Goal: Information Seeking & Learning: Learn about a topic

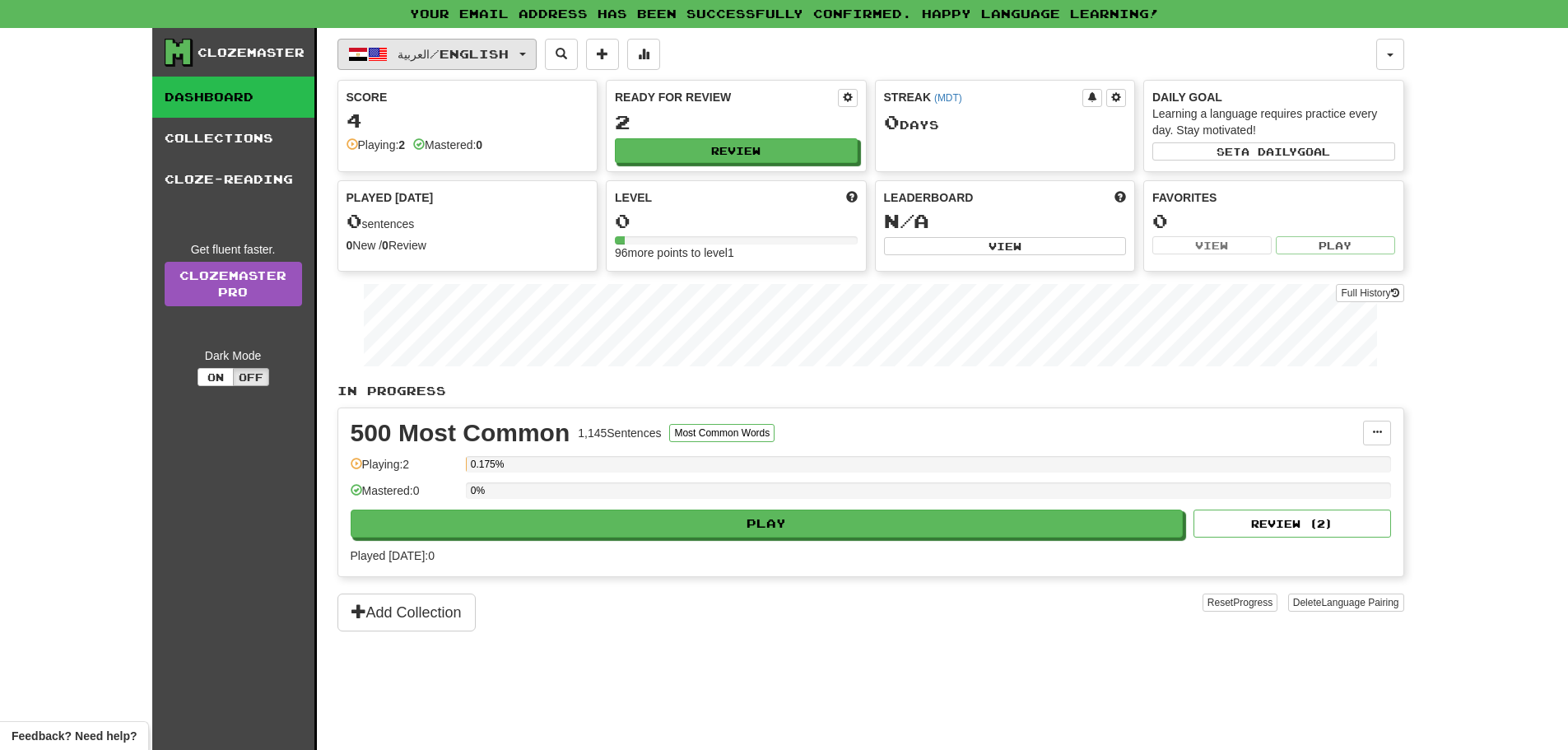
click at [512, 63] on button "العربية / English" at bounding box center [437, 54] width 199 height 31
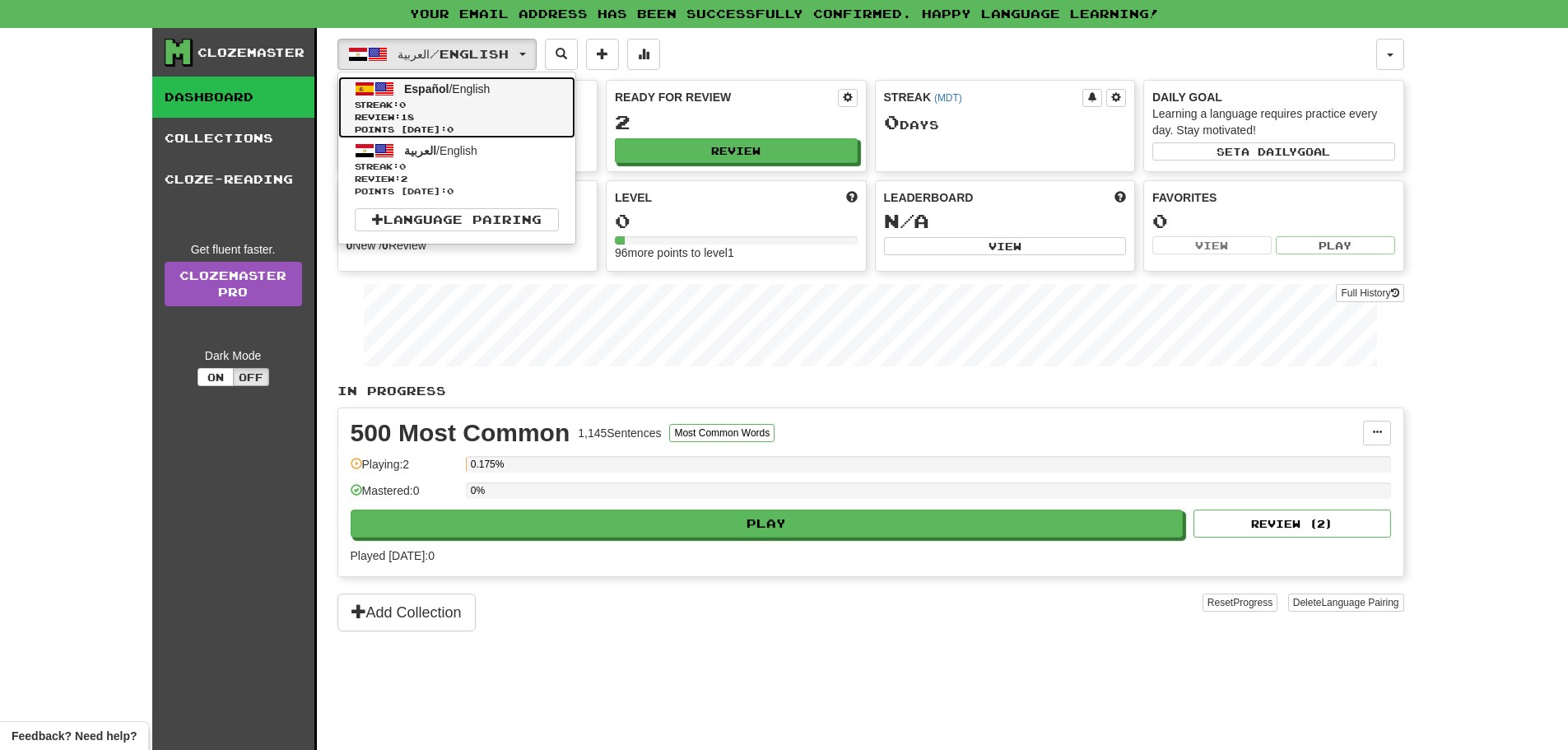
click at [444, 81] on link "Español / English Streak: 0 Review: 18 Points today: 0" at bounding box center [457, 107] width 237 height 62
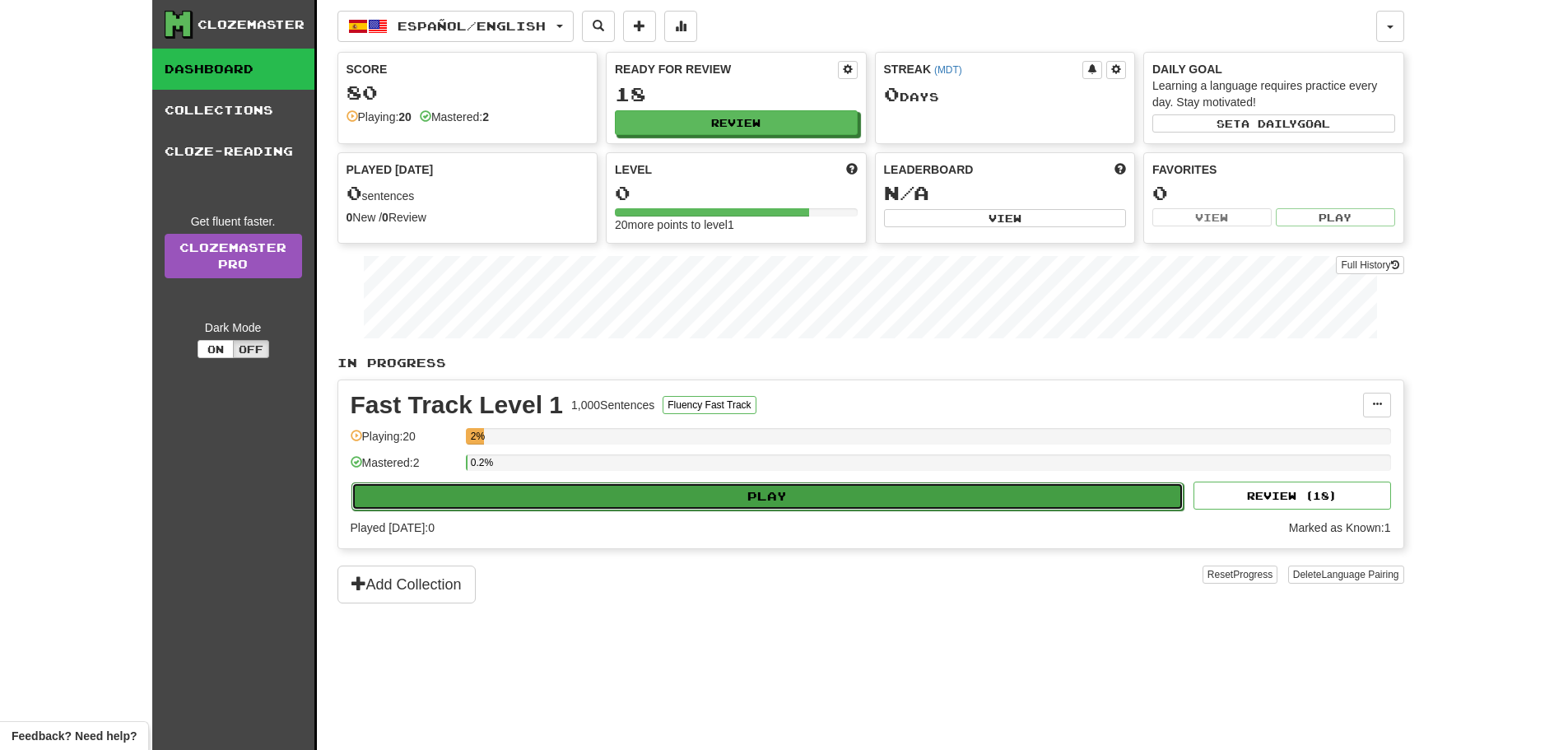
click at [765, 491] on button "Play" at bounding box center [768, 496] width 833 height 28
select select "**"
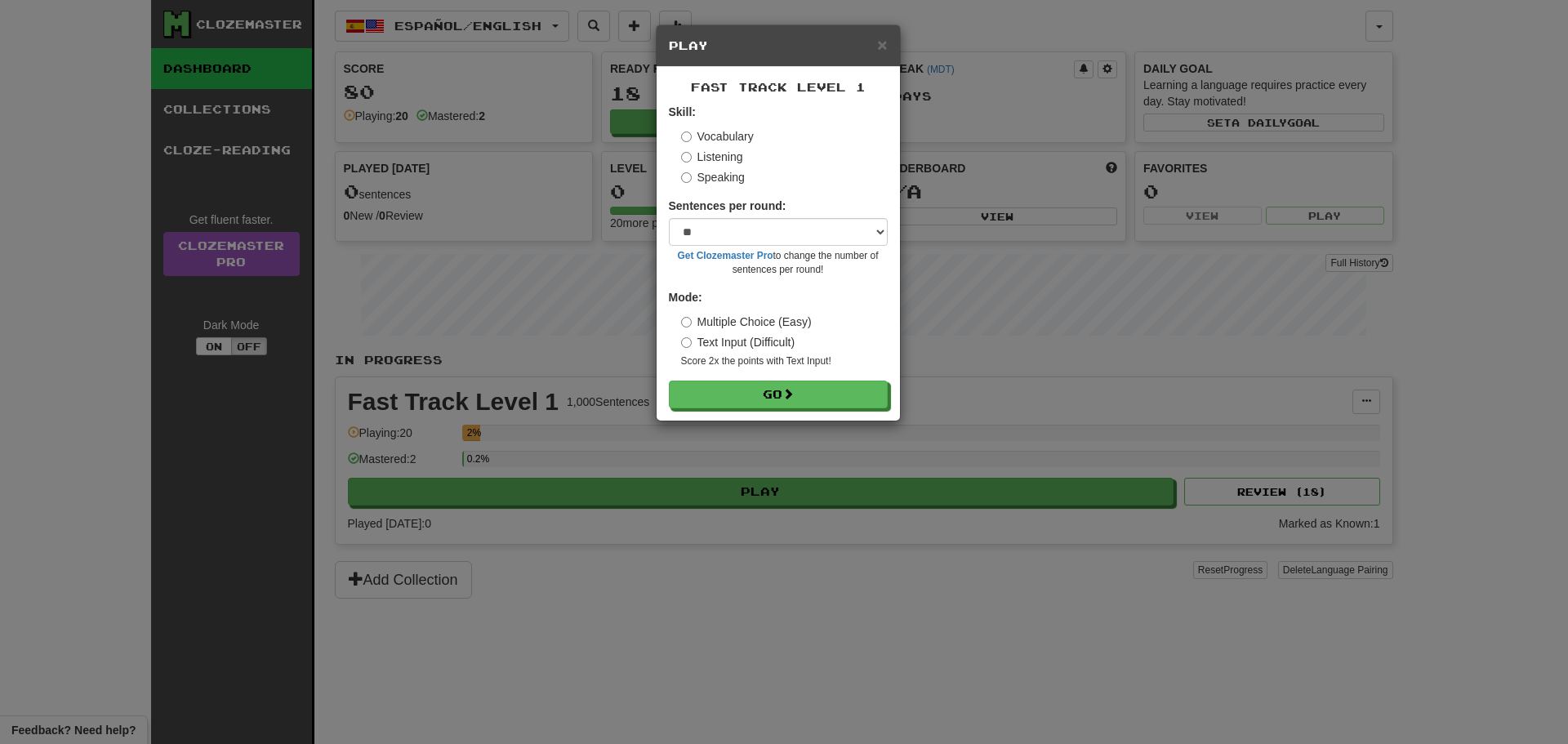
click at [702, 152] on label "Listening" at bounding box center [712, 157] width 62 height 17
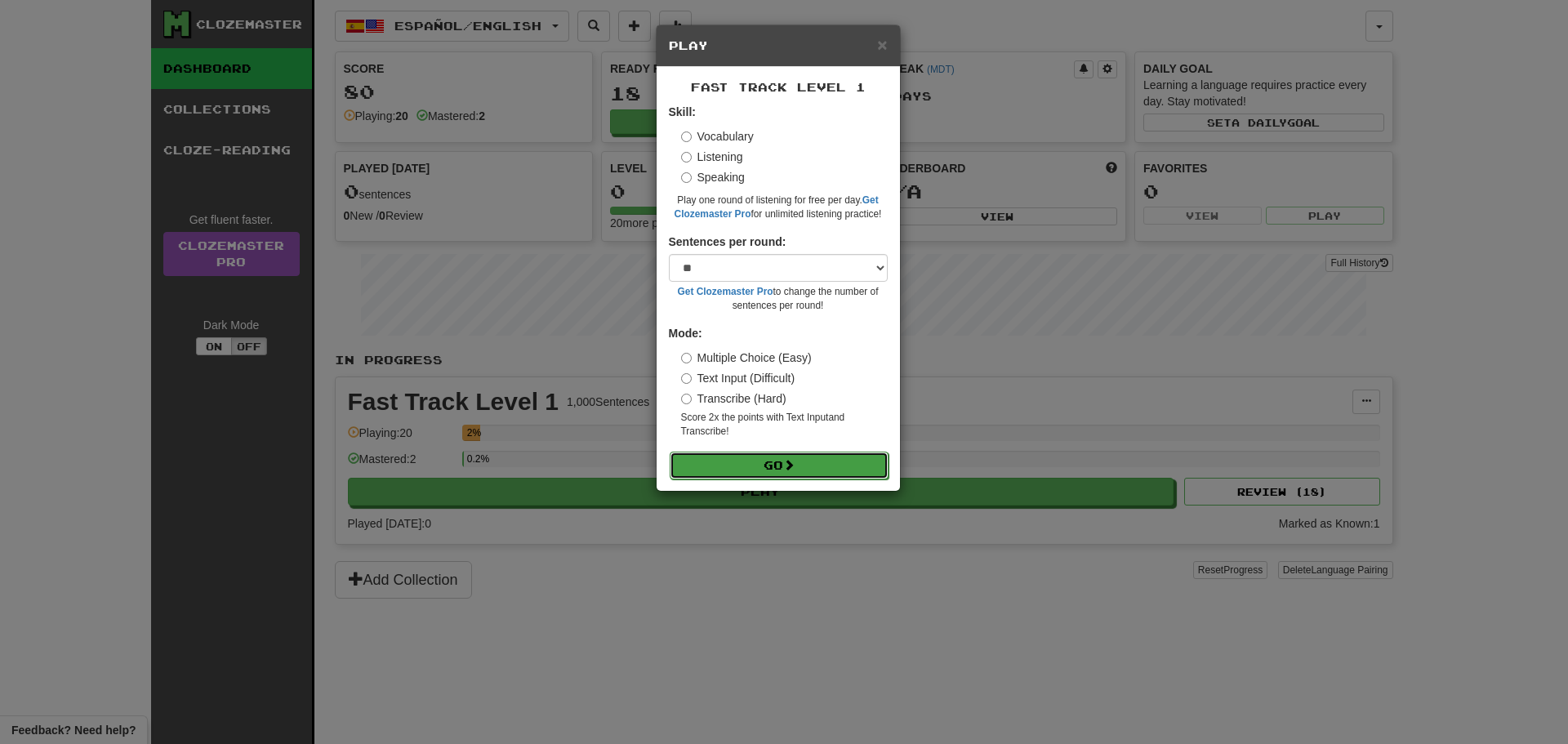
click at [779, 461] on button "Go" at bounding box center [779, 465] width 219 height 28
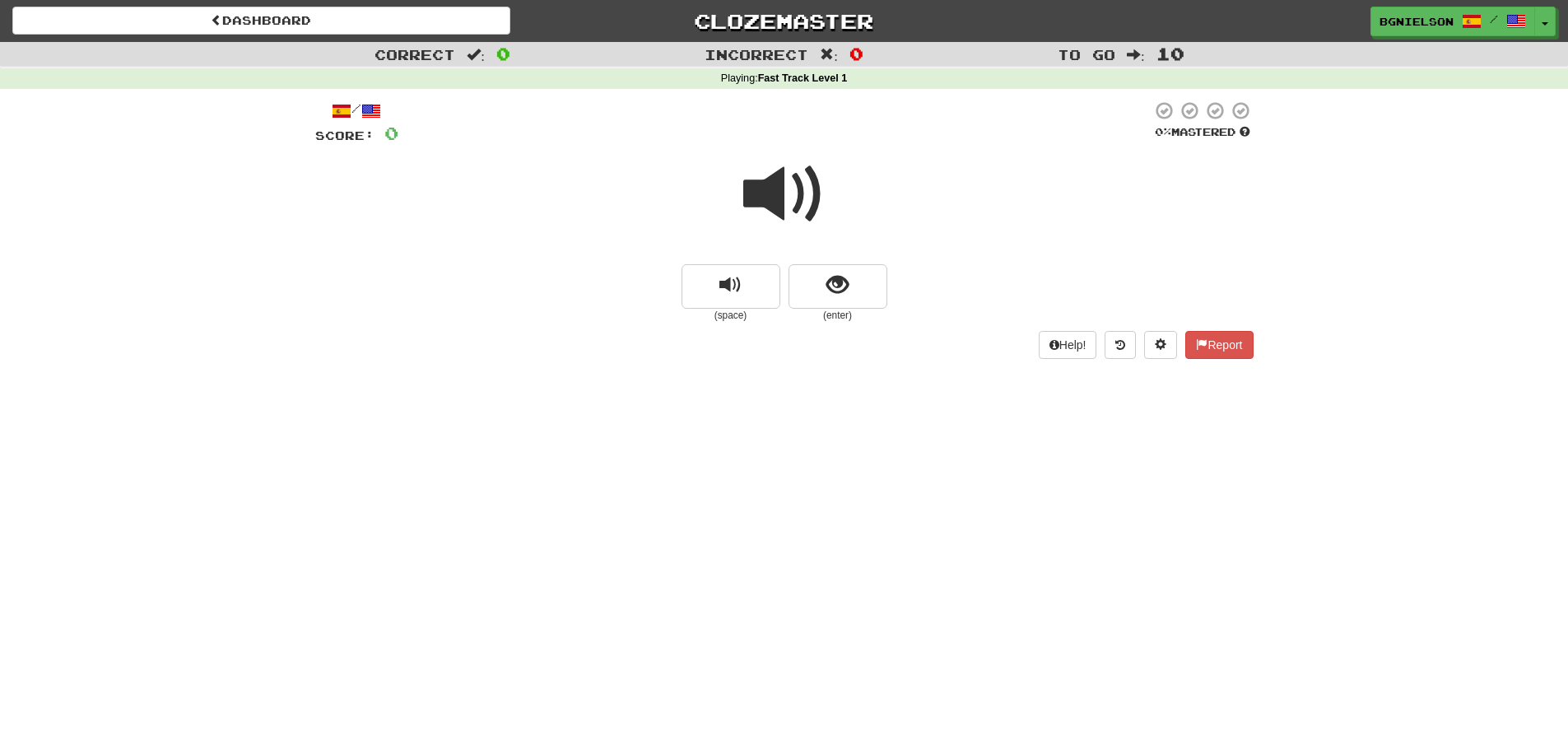
click at [759, 190] on span at bounding box center [785, 195] width 83 height 83
click at [789, 195] on span at bounding box center [785, 195] width 83 height 83
click at [819, 289] on button "show sentence" at bounding box center [838, 286] width 99 height 44
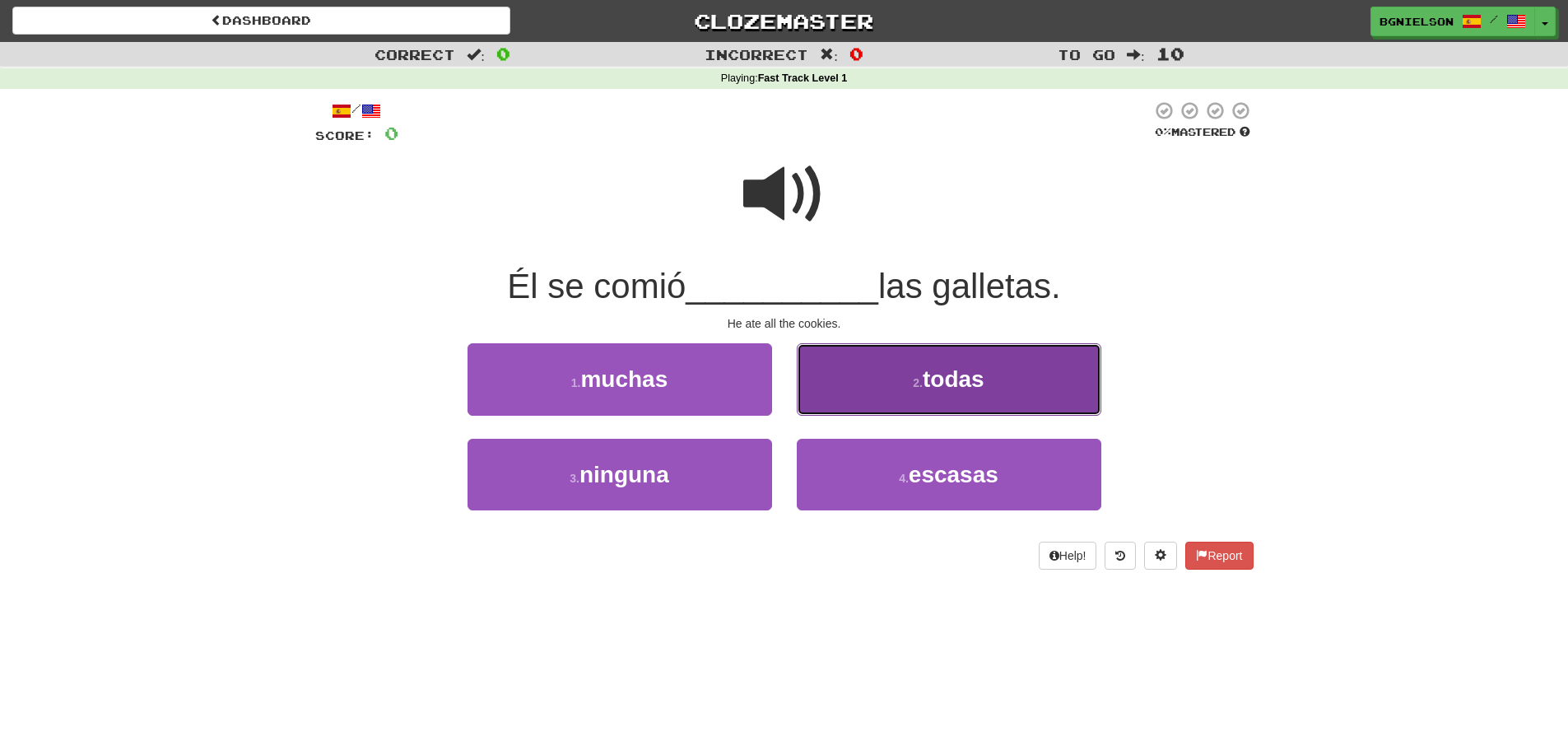
click at [910, 383] on button "2 . todas" at bounding box center [949, 379] width 305 height 71
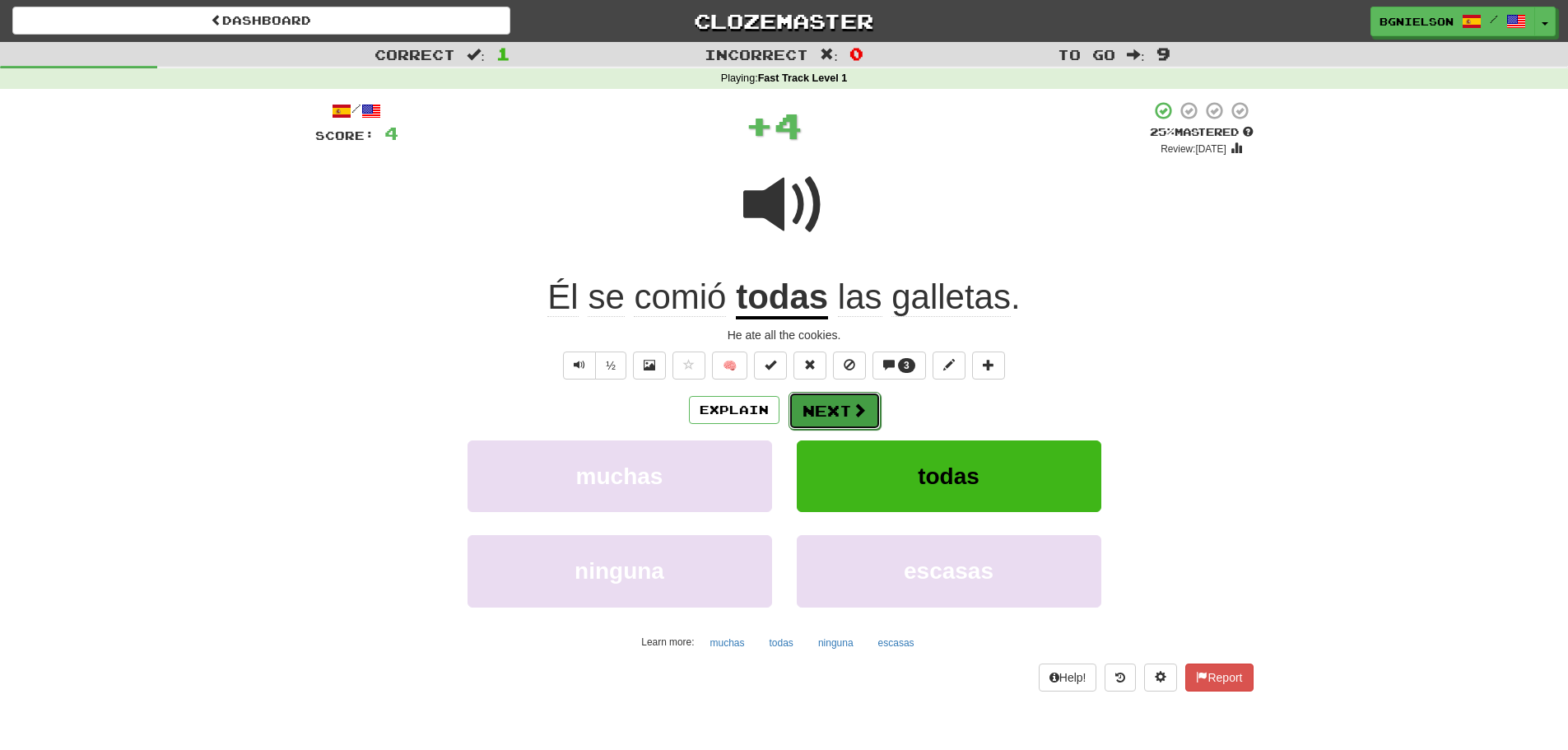
click at [834, 408] on button "Next" at bounding box center [835, 411] width 92 height 38
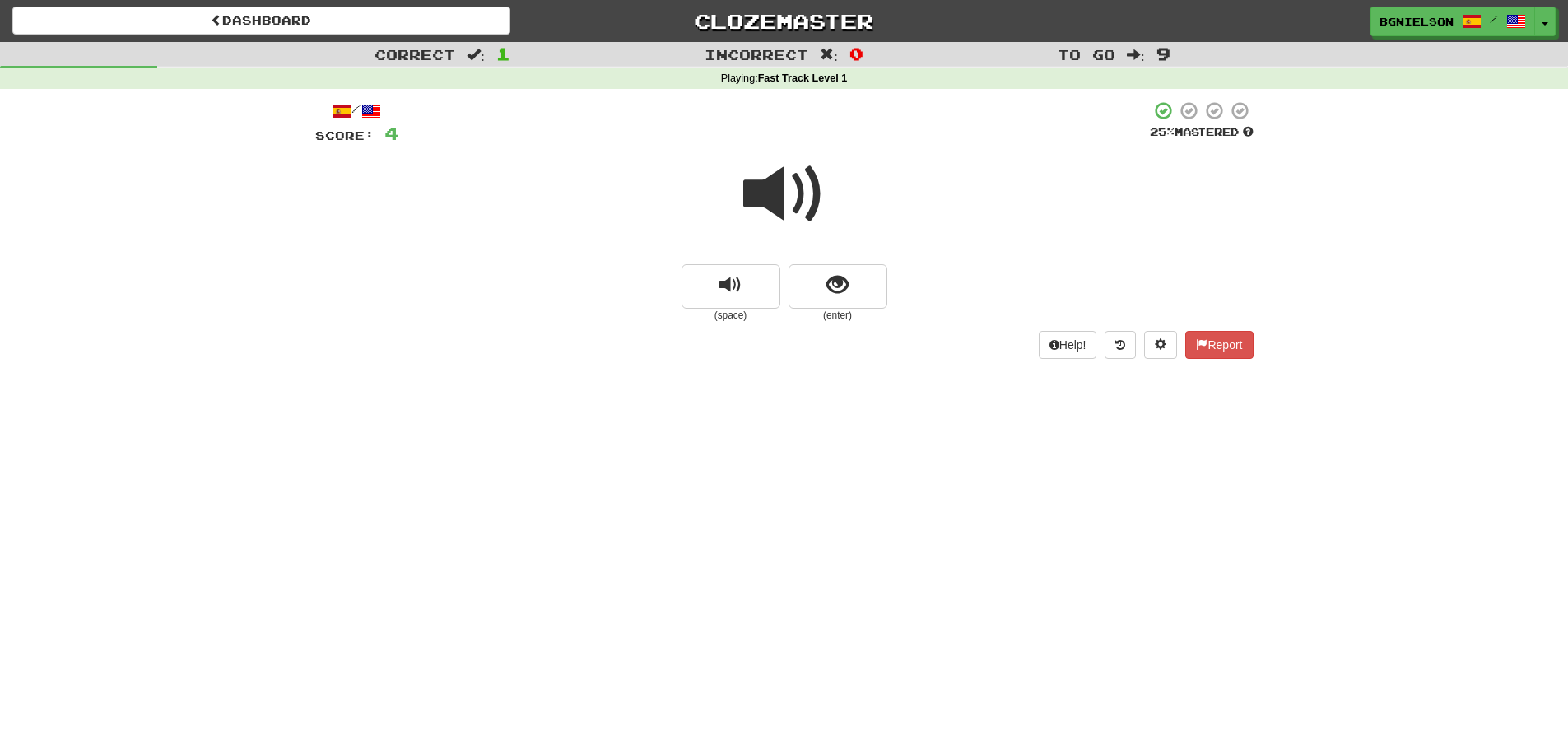
click at [792, 186] on span at bounding box center [785, 195] width 83 height 83
click at [823, 289] on button "show sentence" at bounding box center [838, 286] width 99 height 44
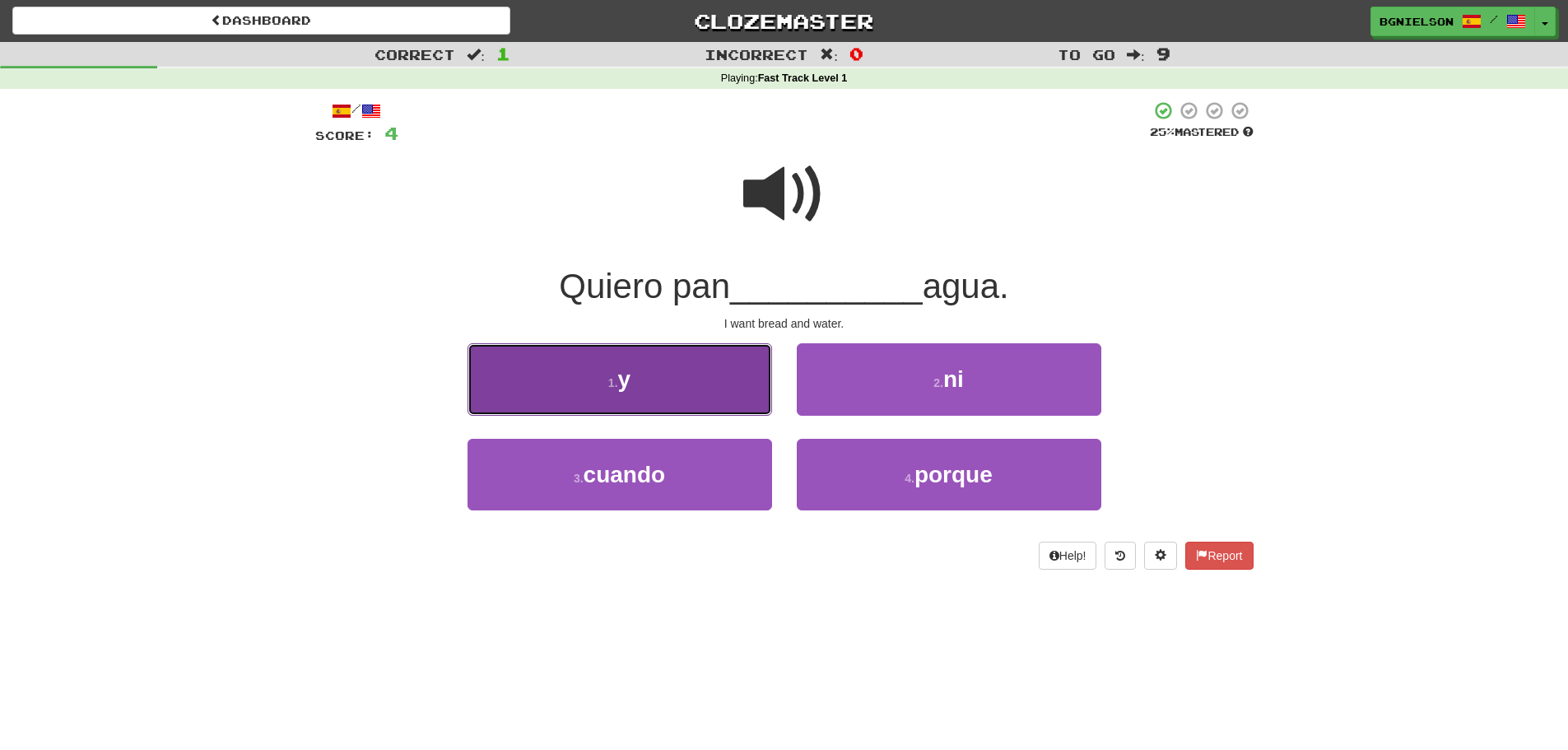
click at [631, 393] on button "1 . y" at bounding box center [619, 379] width 305 height 71
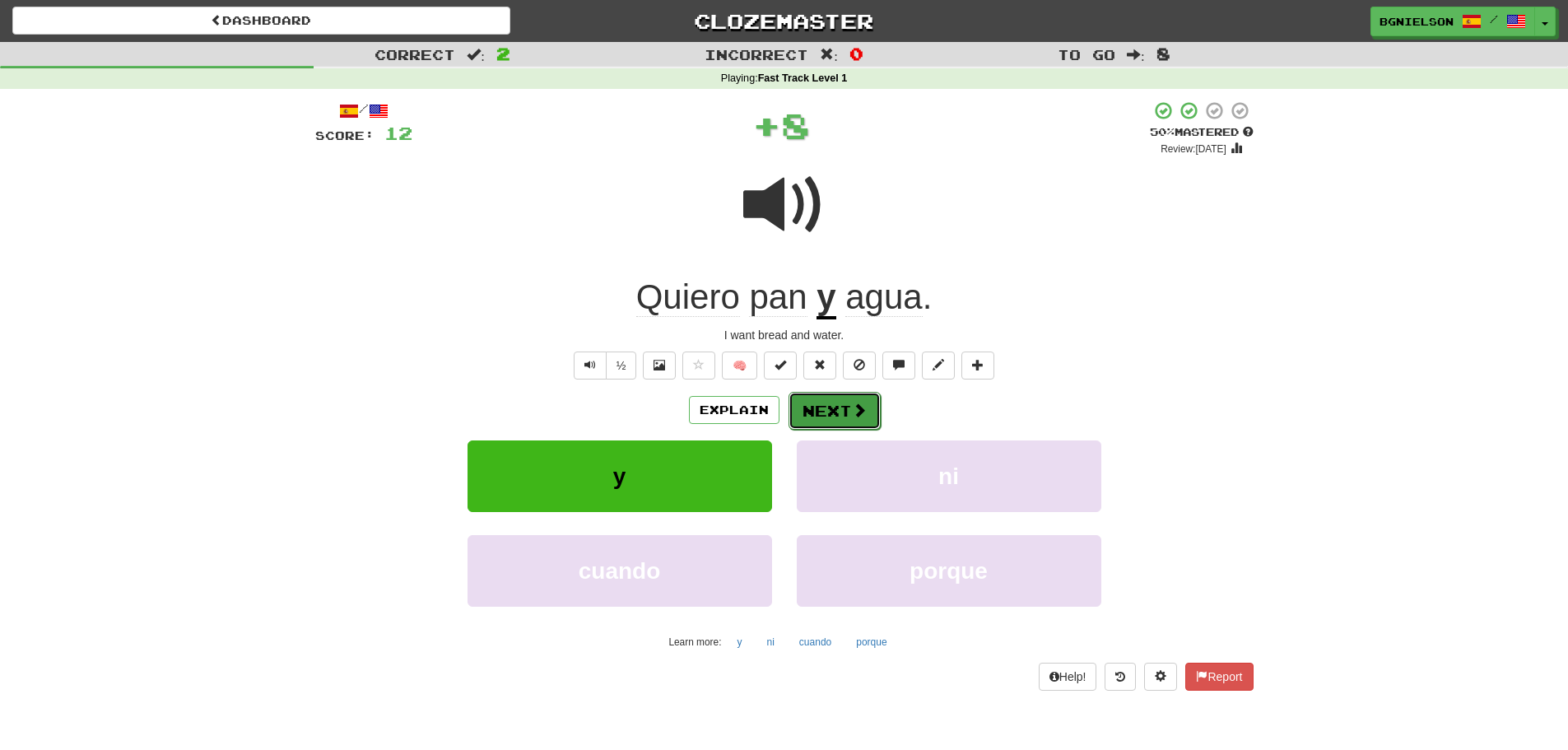
click at [810, 414] on button "Next" at bounding box center [835, 411] width 92 height 38
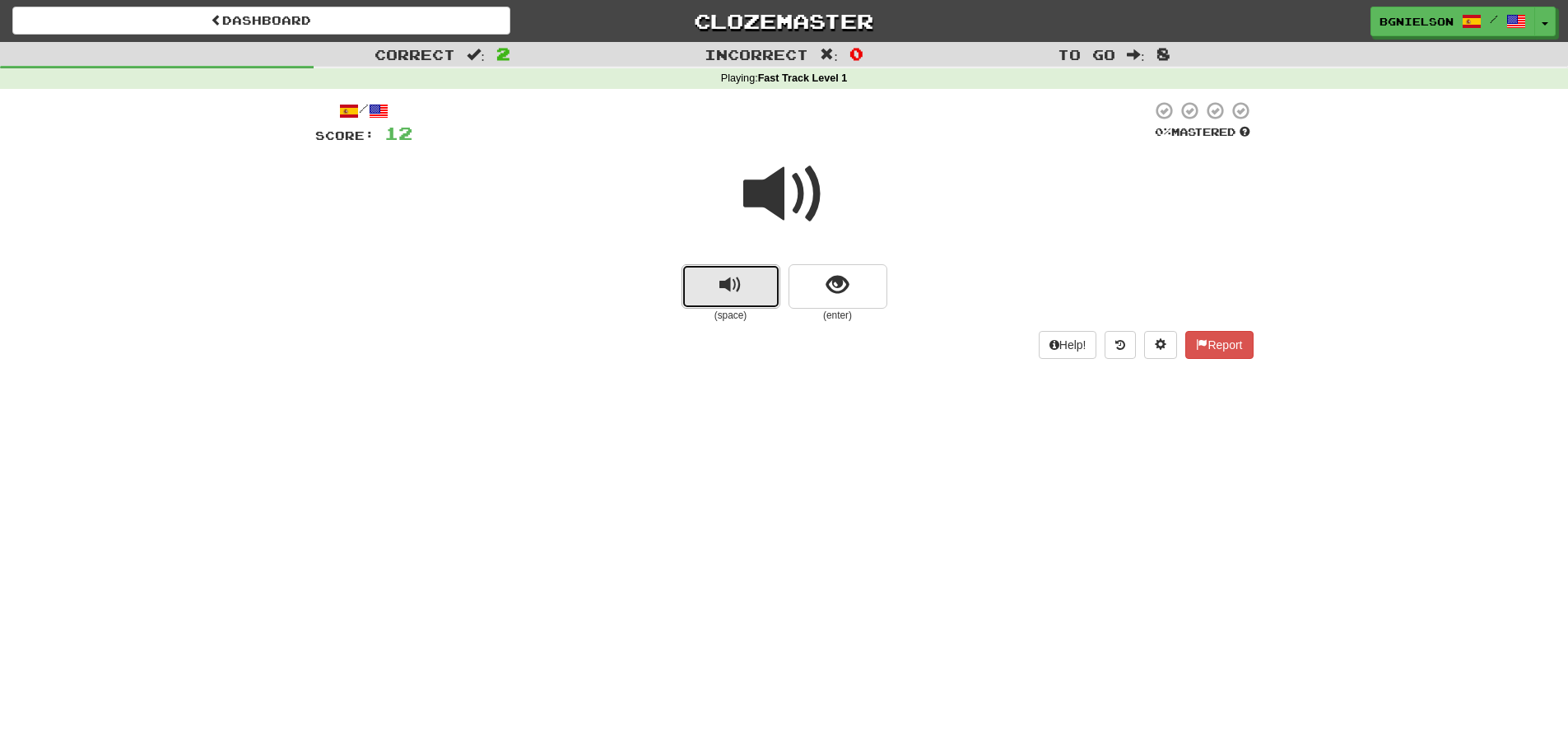
click at [730, 282] on span "replay audio" at bounding box center [730, 286] width 23 height 23
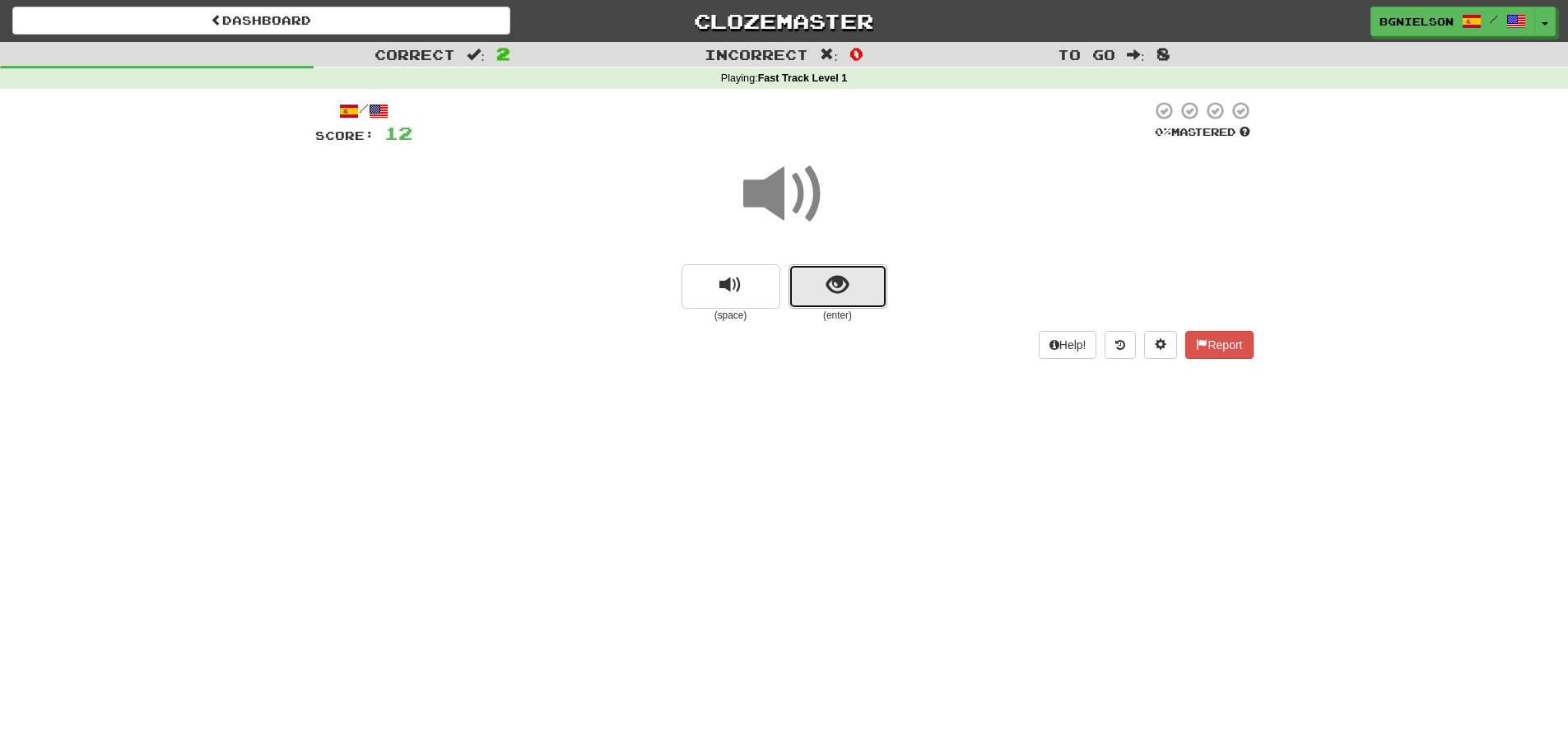
click at [831, 284] on span "show sentence" at bounding box center [838, 286] width 23 height 23
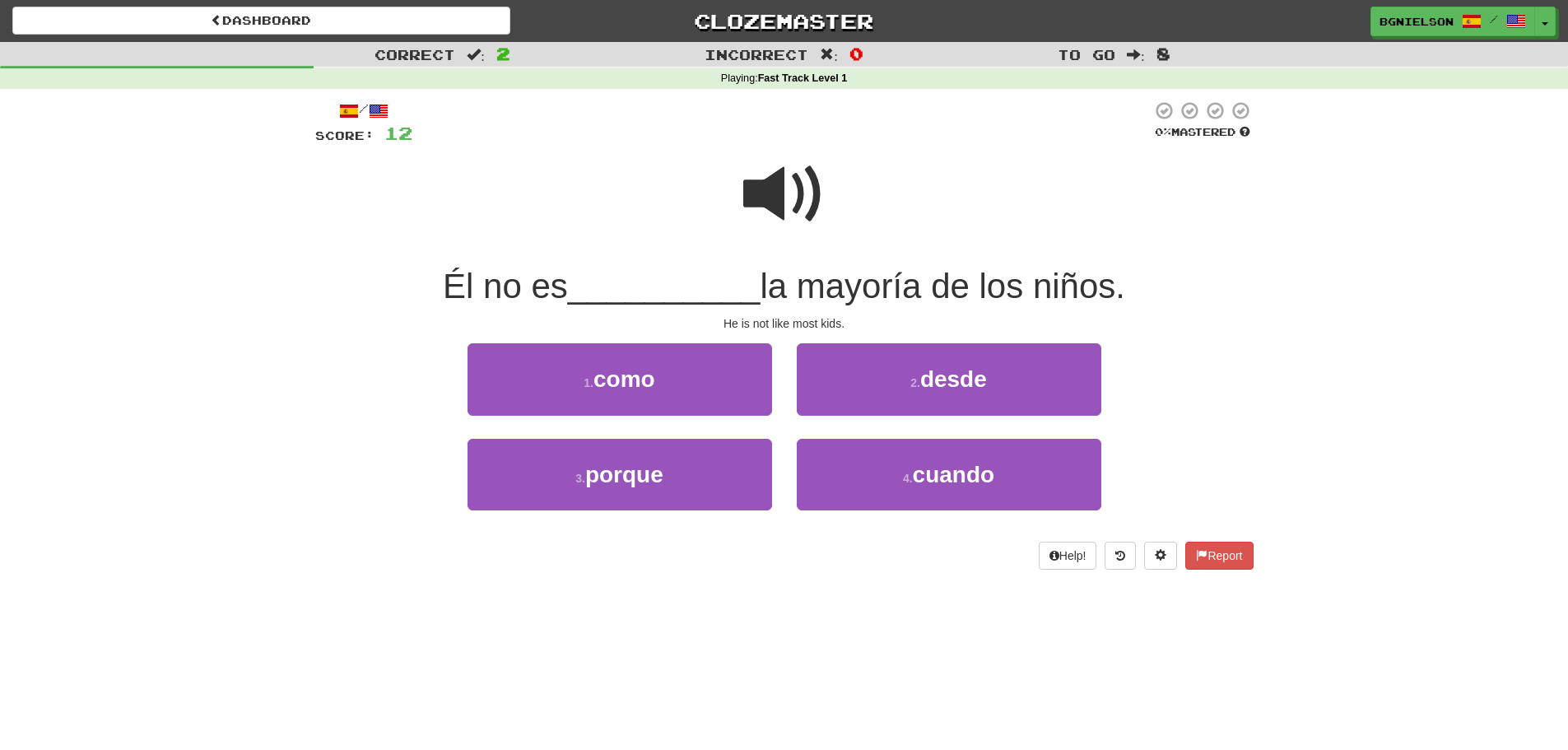
click at [774, 182] on span at bounding box center [785, 195] width 83 height 83
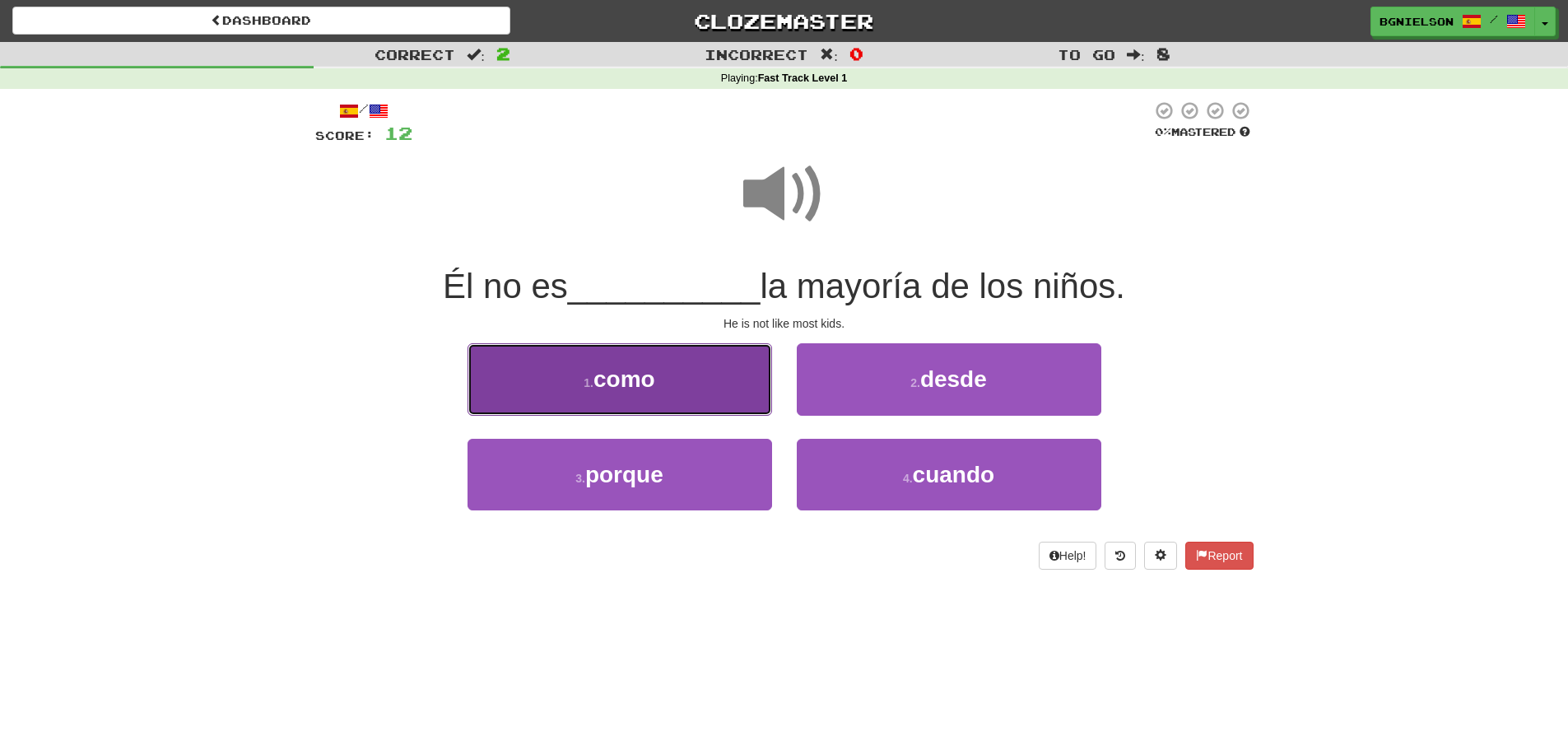
click at [652, 380] on span "como" at bounding box center [624, 379] width 62 height 25
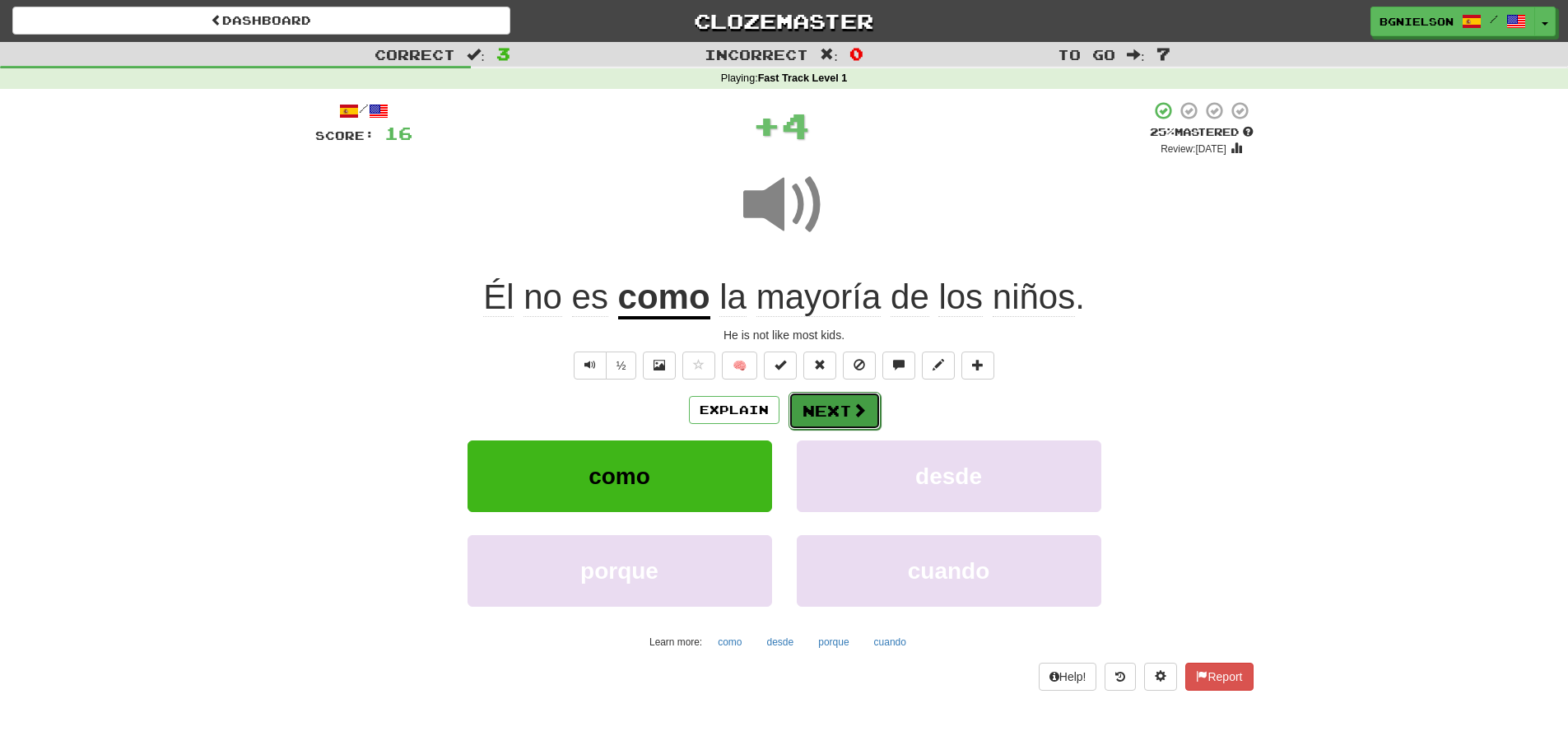
click at [833, 413] on button "Next" at bounding box center [835, 411] width 92 height 38
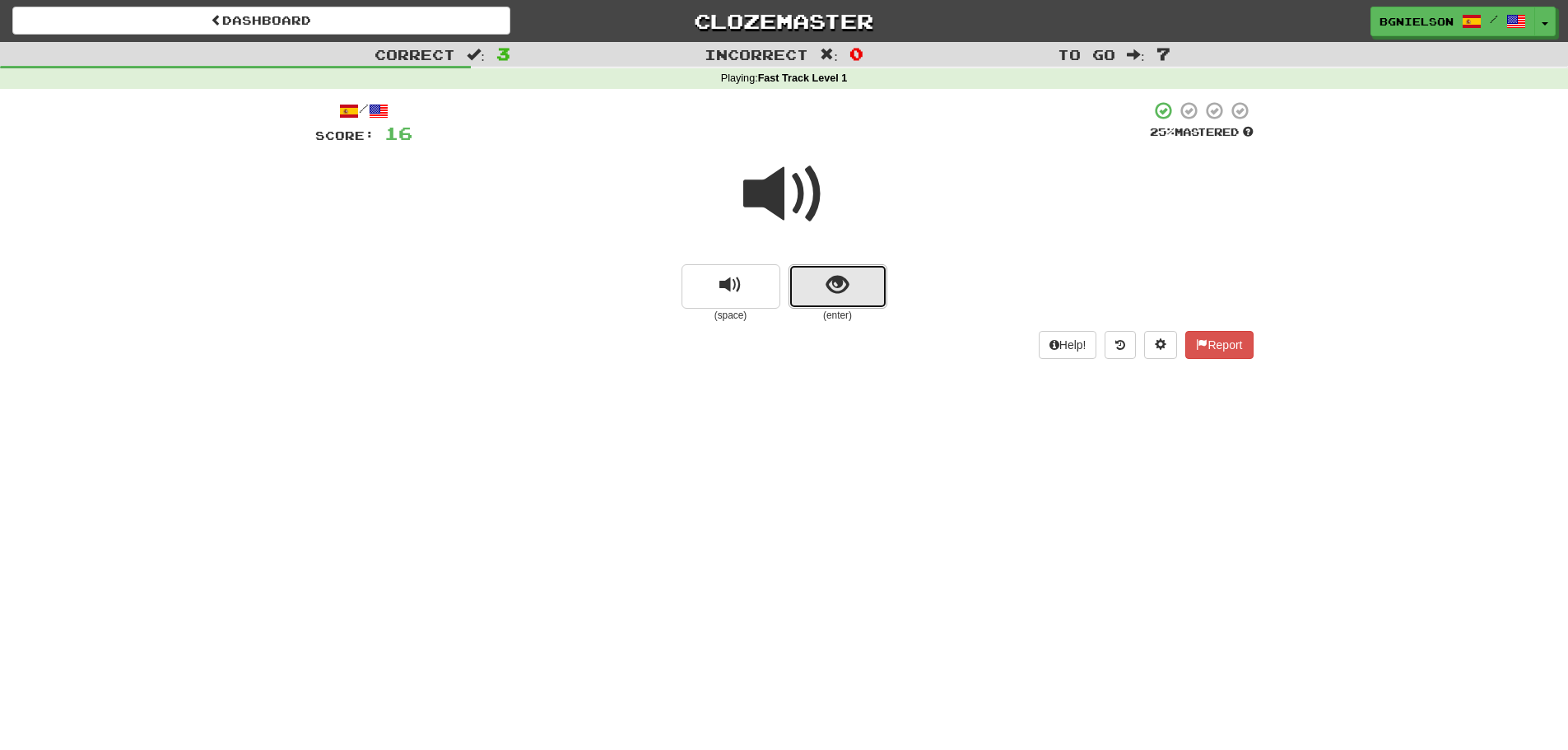
click at [819, 289] on button "show sentence" at bounding box center [838, 286] width 99 height 44
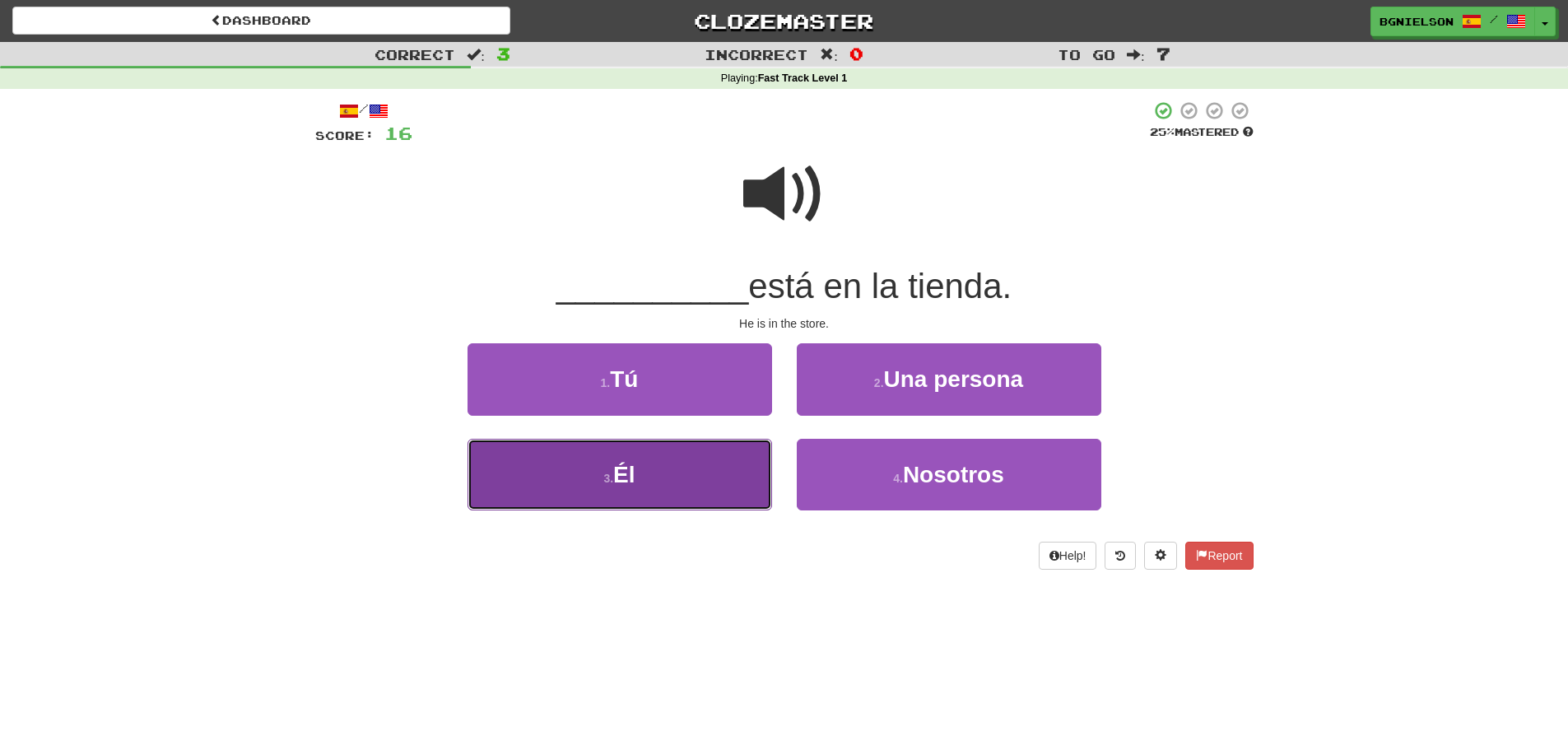
click at [626, 461] on span "Él" at bounding box center [623, 474] width 22 height 25
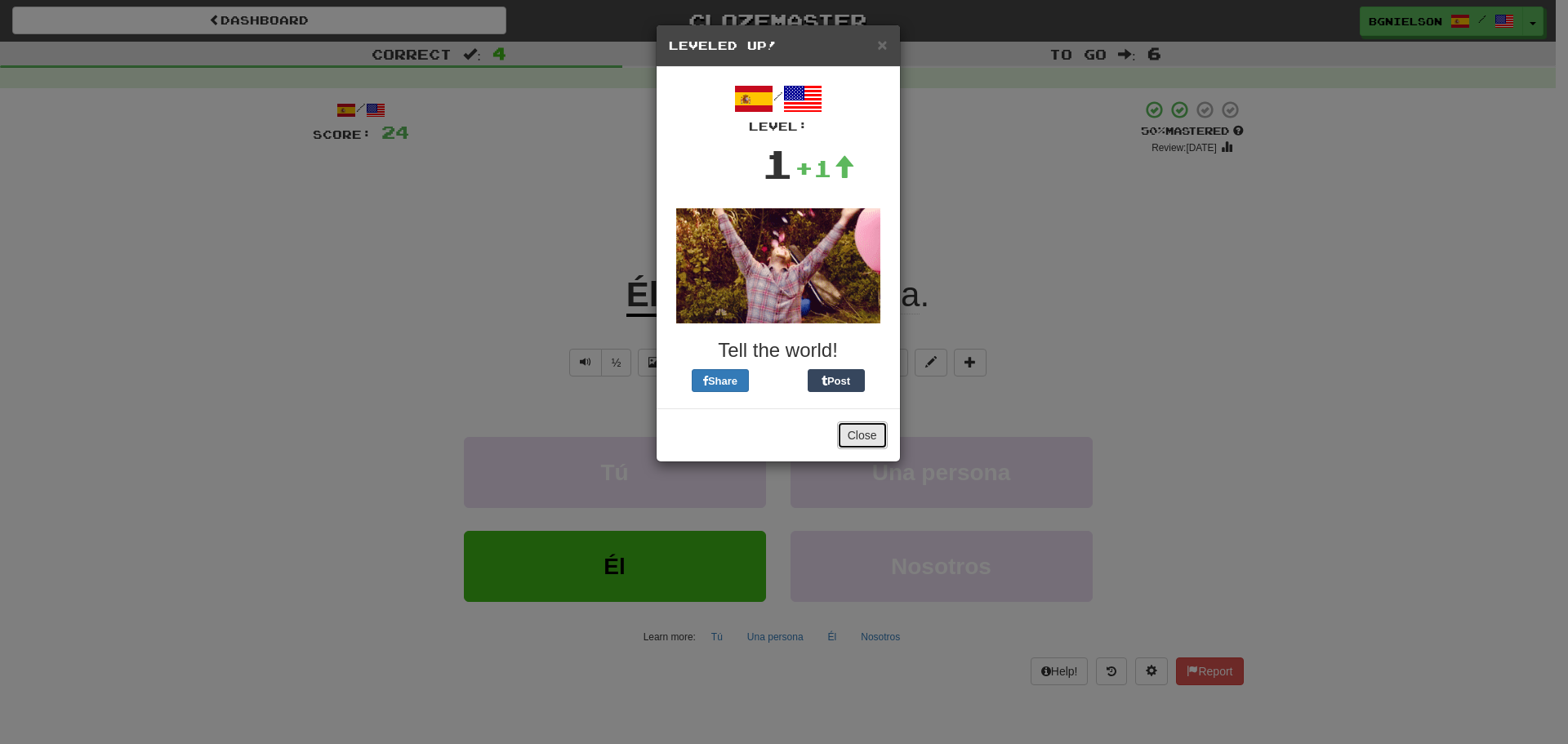
click at [852, 436] on button "Close" at bounding box center [863, 435] width 50 height 28
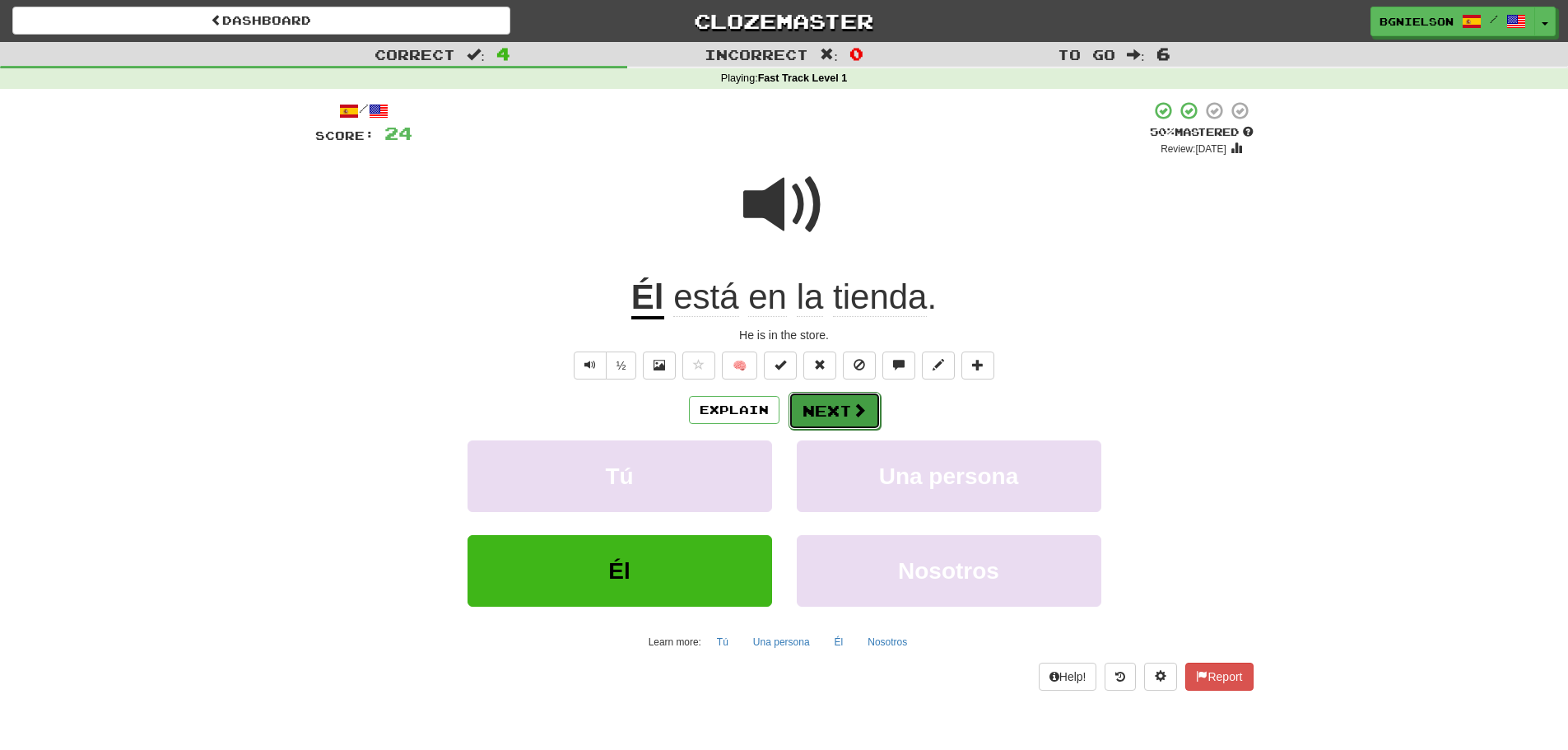
click at [839, 403] on button "Next" at bounding box center [835, 411] width 92 height 38
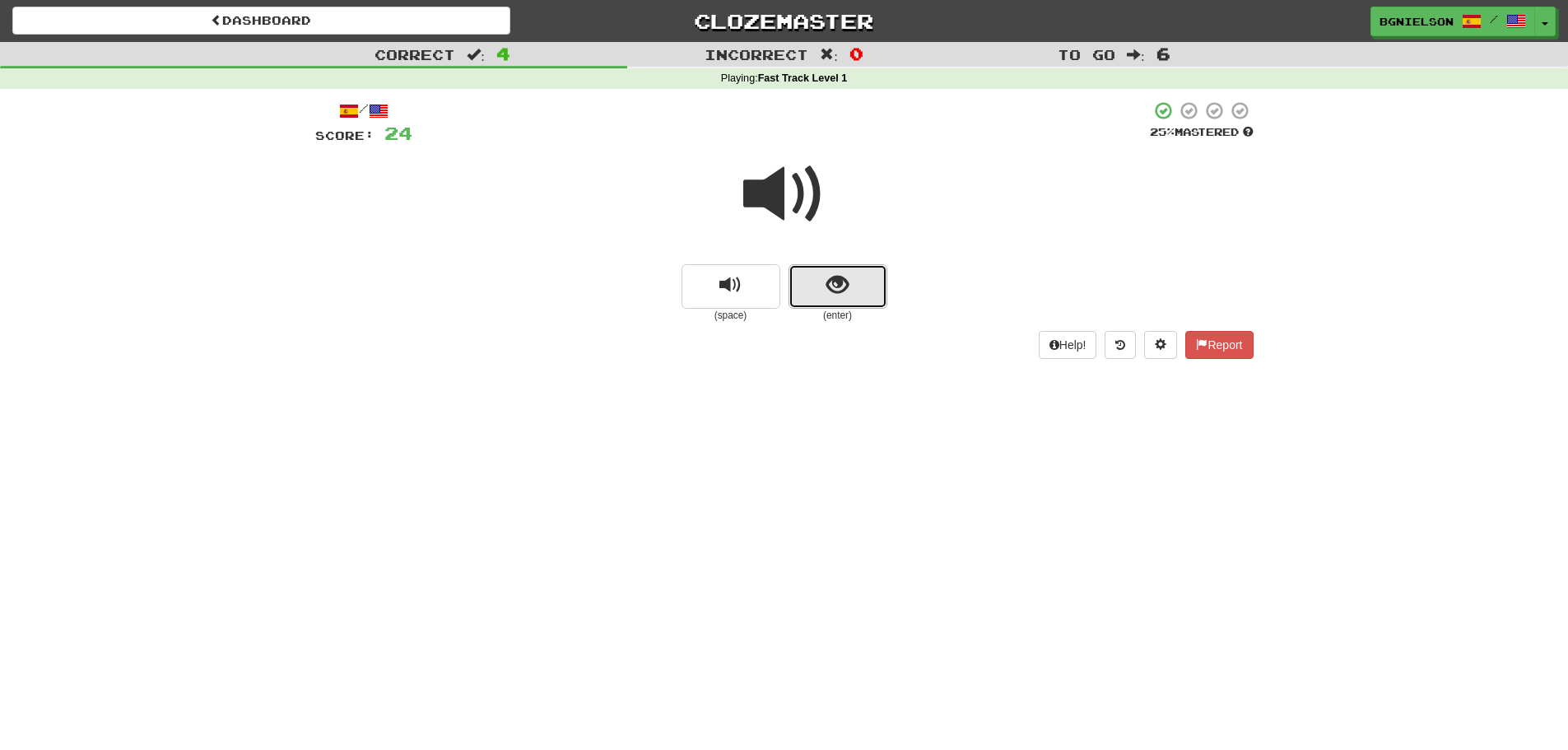
click at [822, 295] on button "show sentence" at bounding box center [838, 286] width 99 height 44
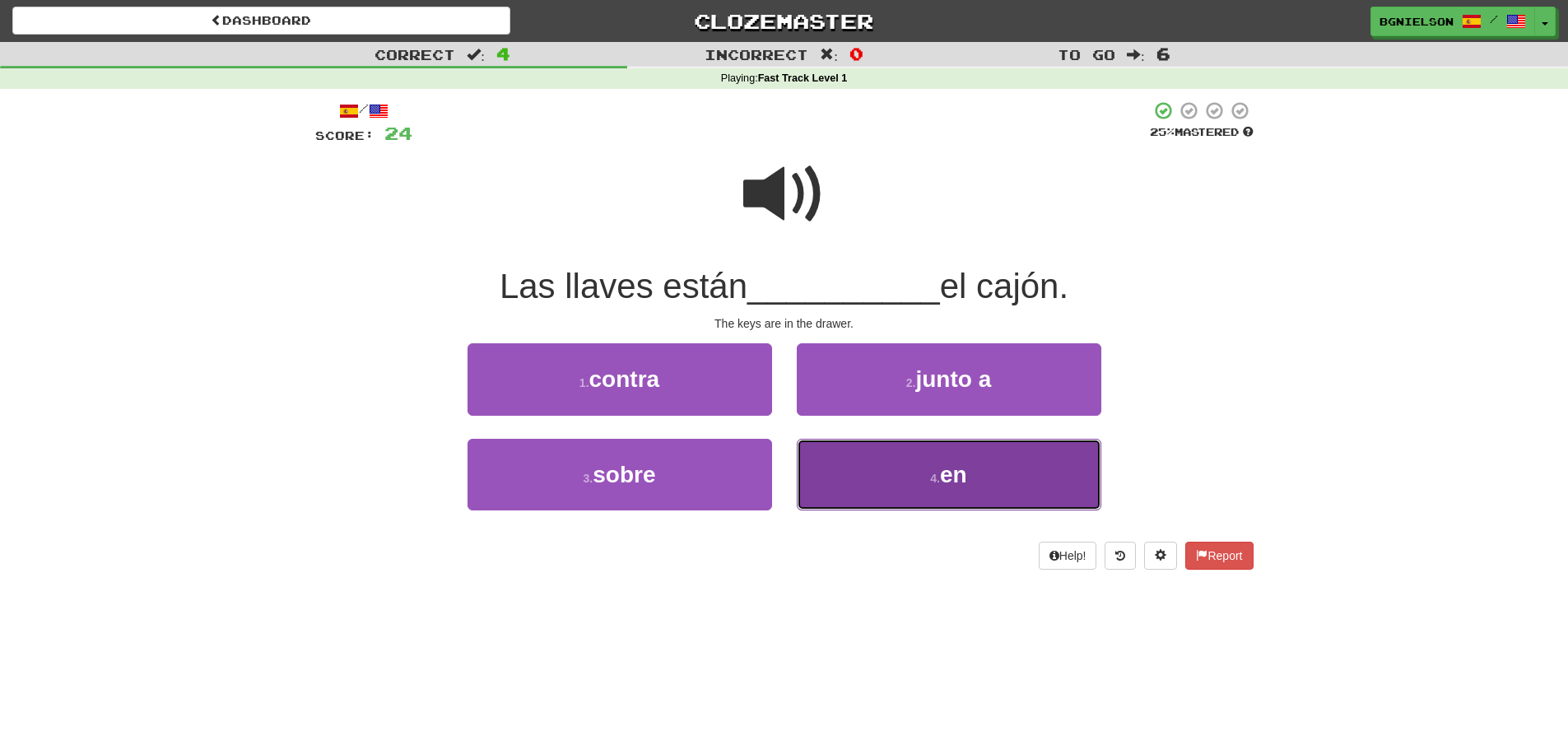
click at [881, 484] on button "4 . en" at bounding box center [949, 475] width 305 height 71
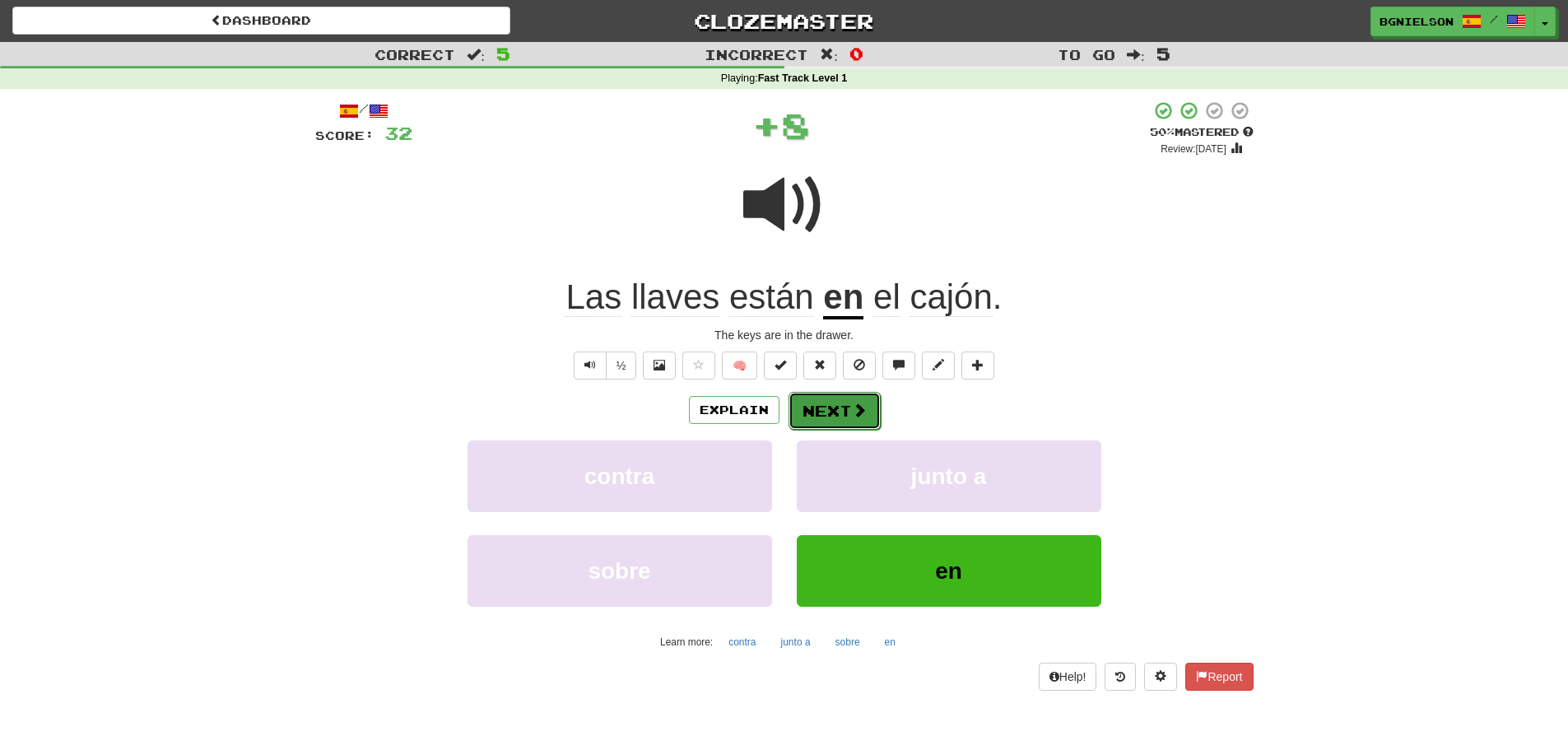
click at [826, 406] on button "Next" at bounding box center [835, 411] width 92 height 38
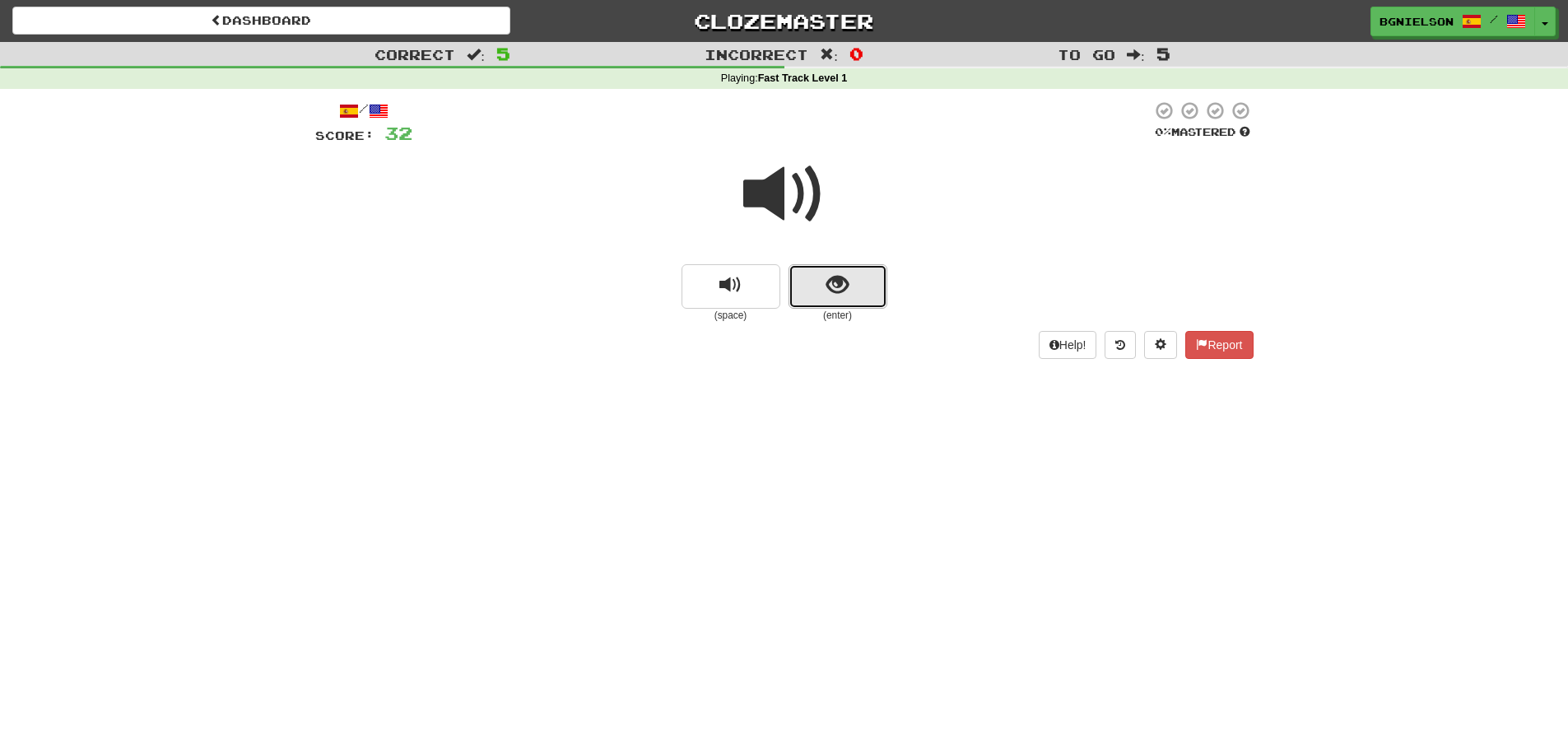
click at [843, 296] on span "show sentence" at bounding box center [838, 286] width 23 height 23
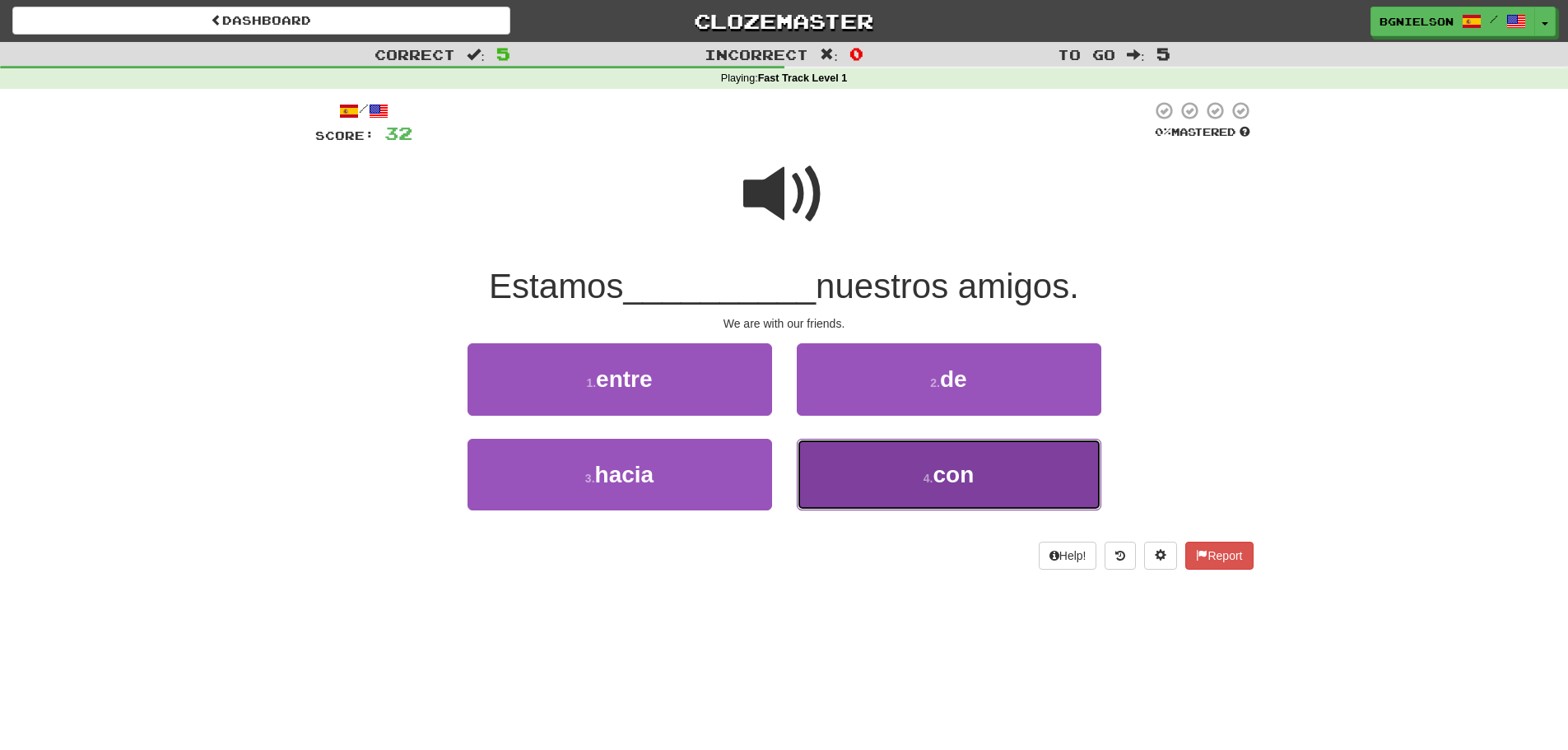
click at [892, 464] on button "4 . con" at bounding box center [949, 475] width 305 height 71
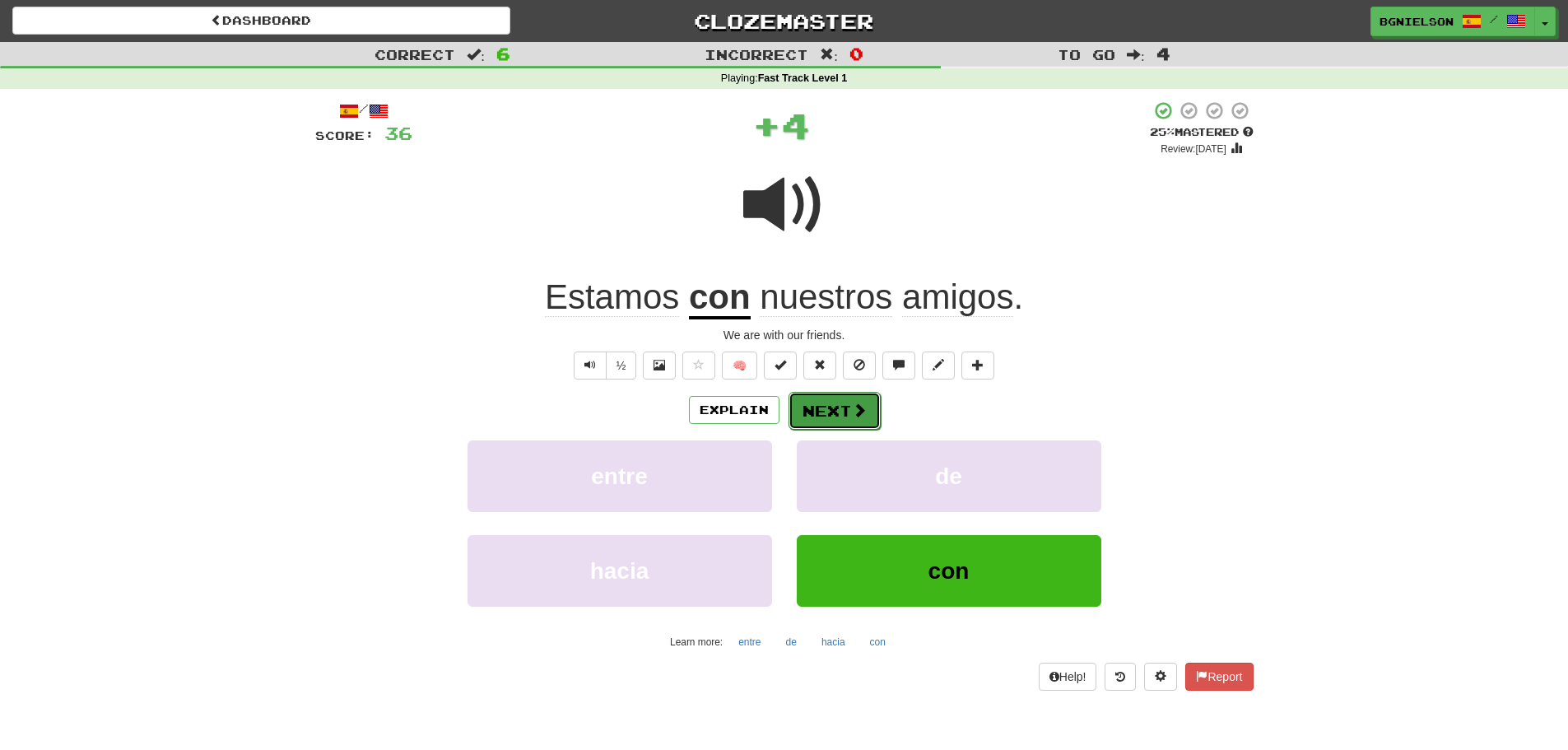
click at [838, 416] on button "Next" at bounding box center [835, 411] width 92 height 38
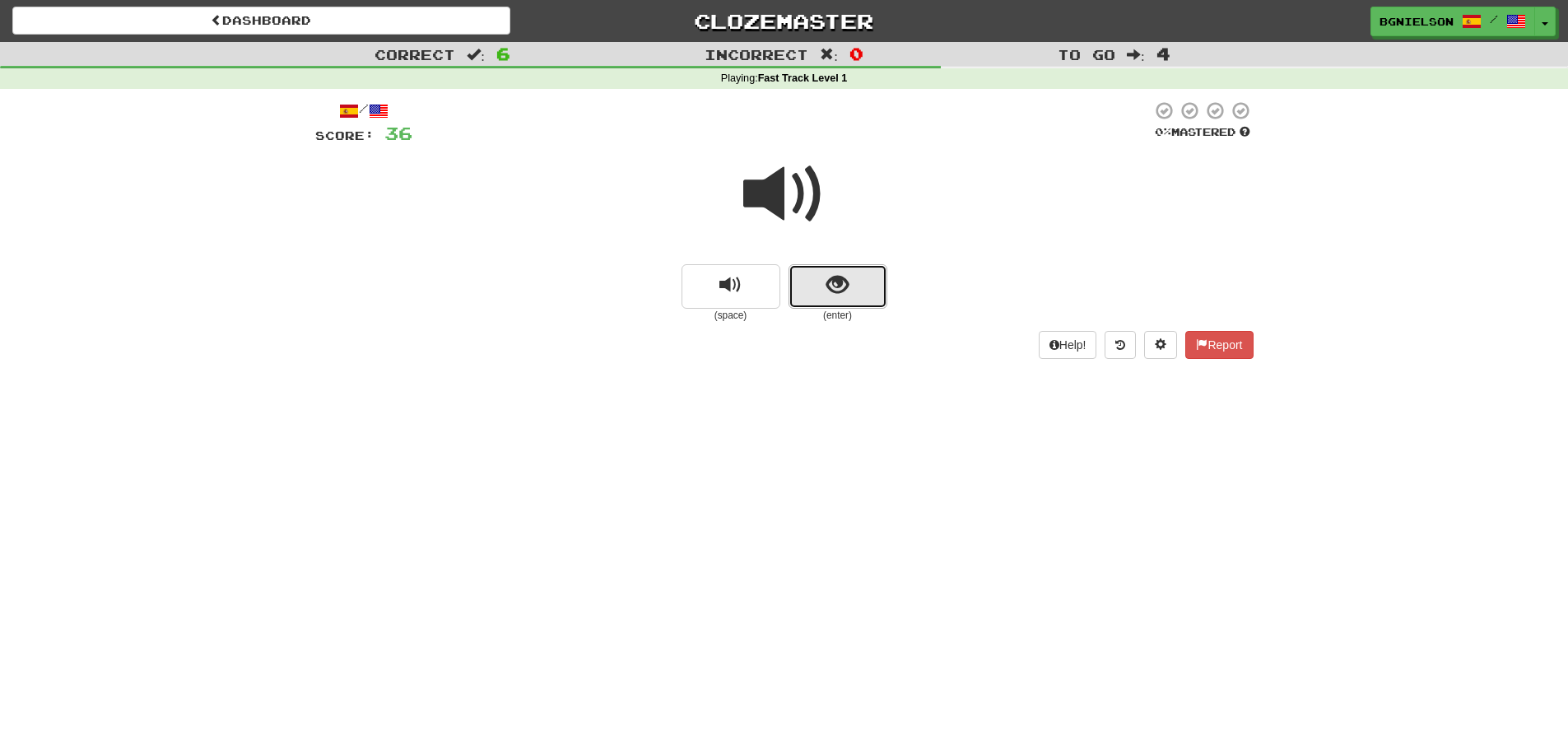
click at [839, 283] on span "show sentence" at bounding box center [838, 286] width 23 height 23
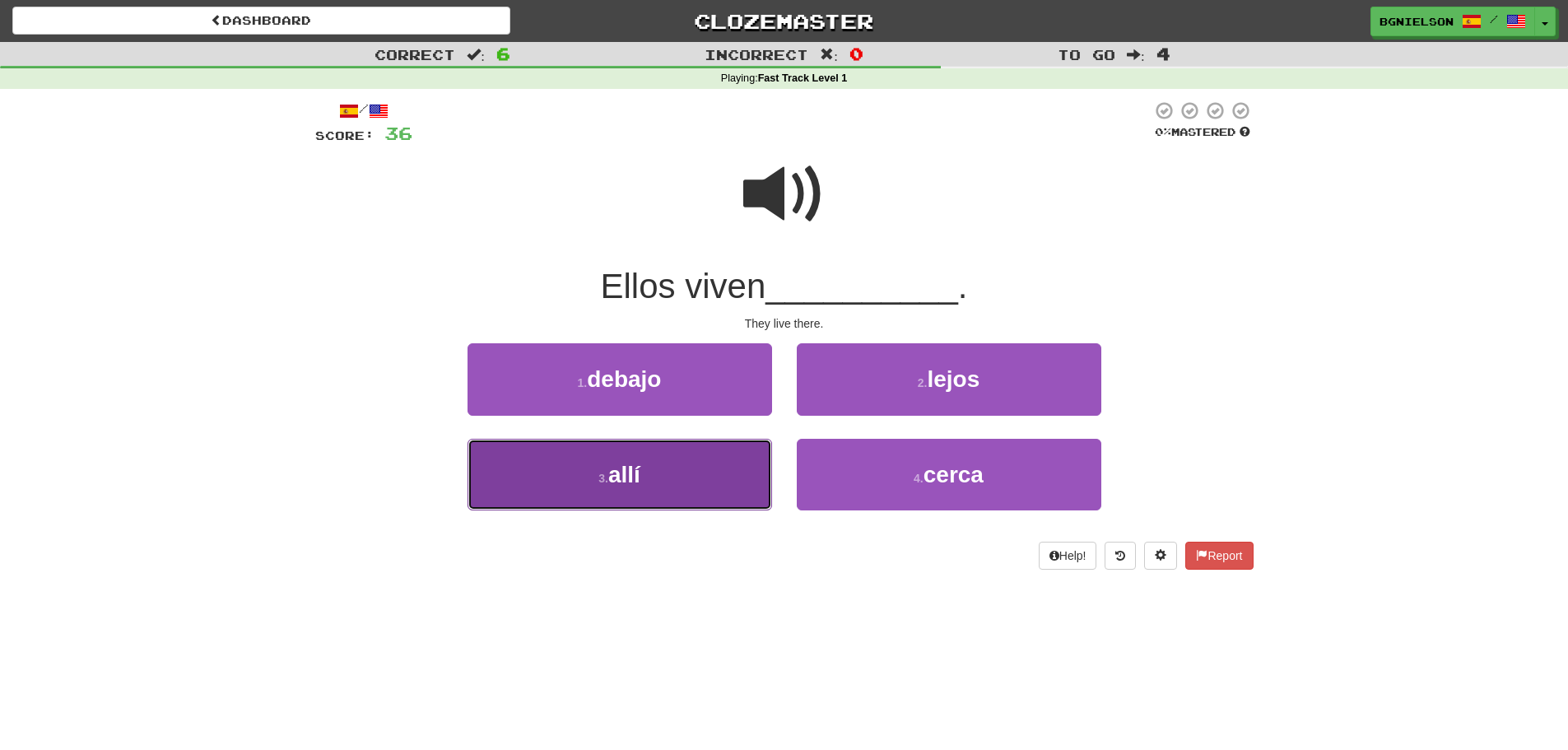
click at [665, 481] on button "3 . allí" at bounding box center [619, 475] width 305 height 71
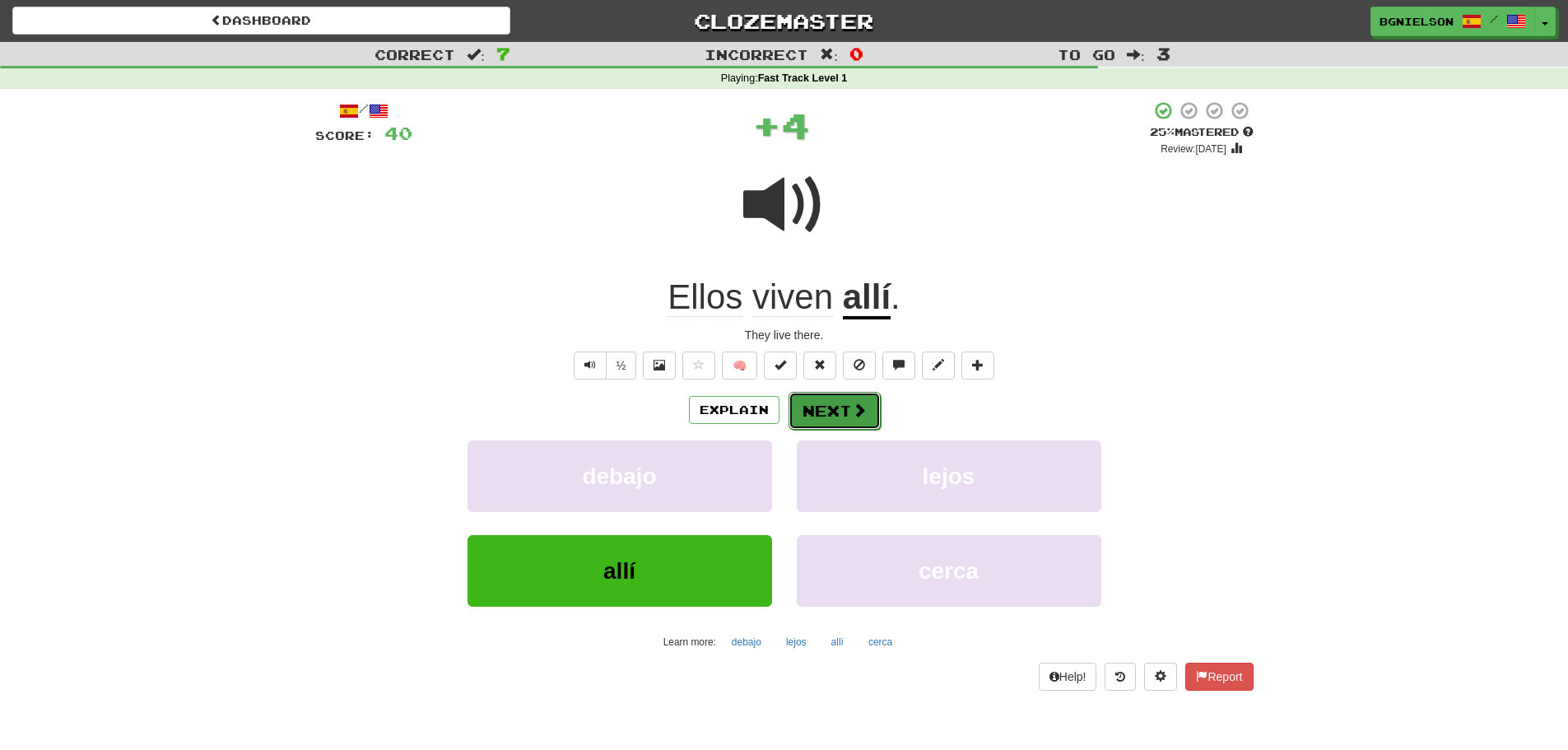
click at [838, 401] on button "Next" at bounding box center [835, 411] width 92 height 38
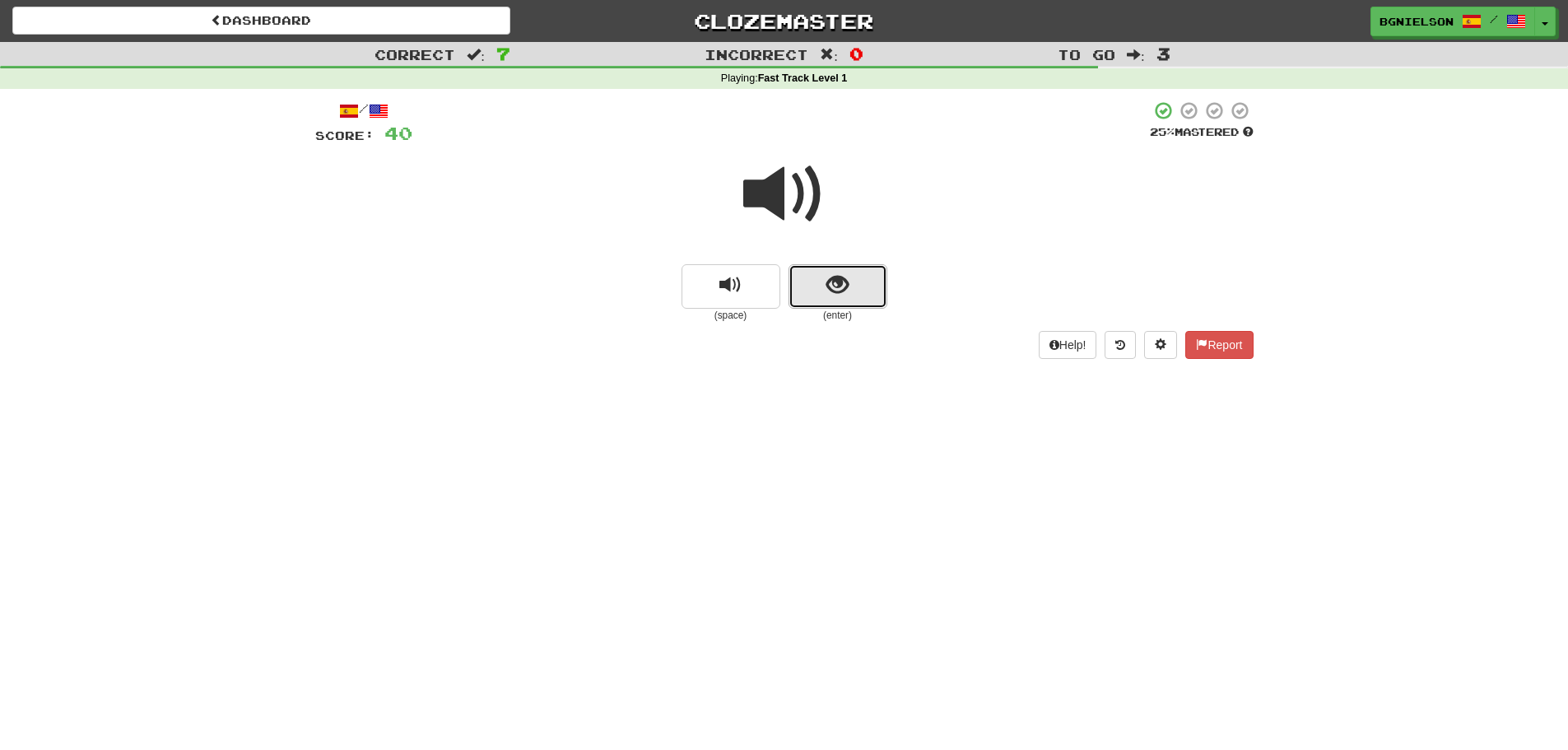
click at [856, 275] on button "show sentence" at bounding box center [838, 286] width 99 height 44
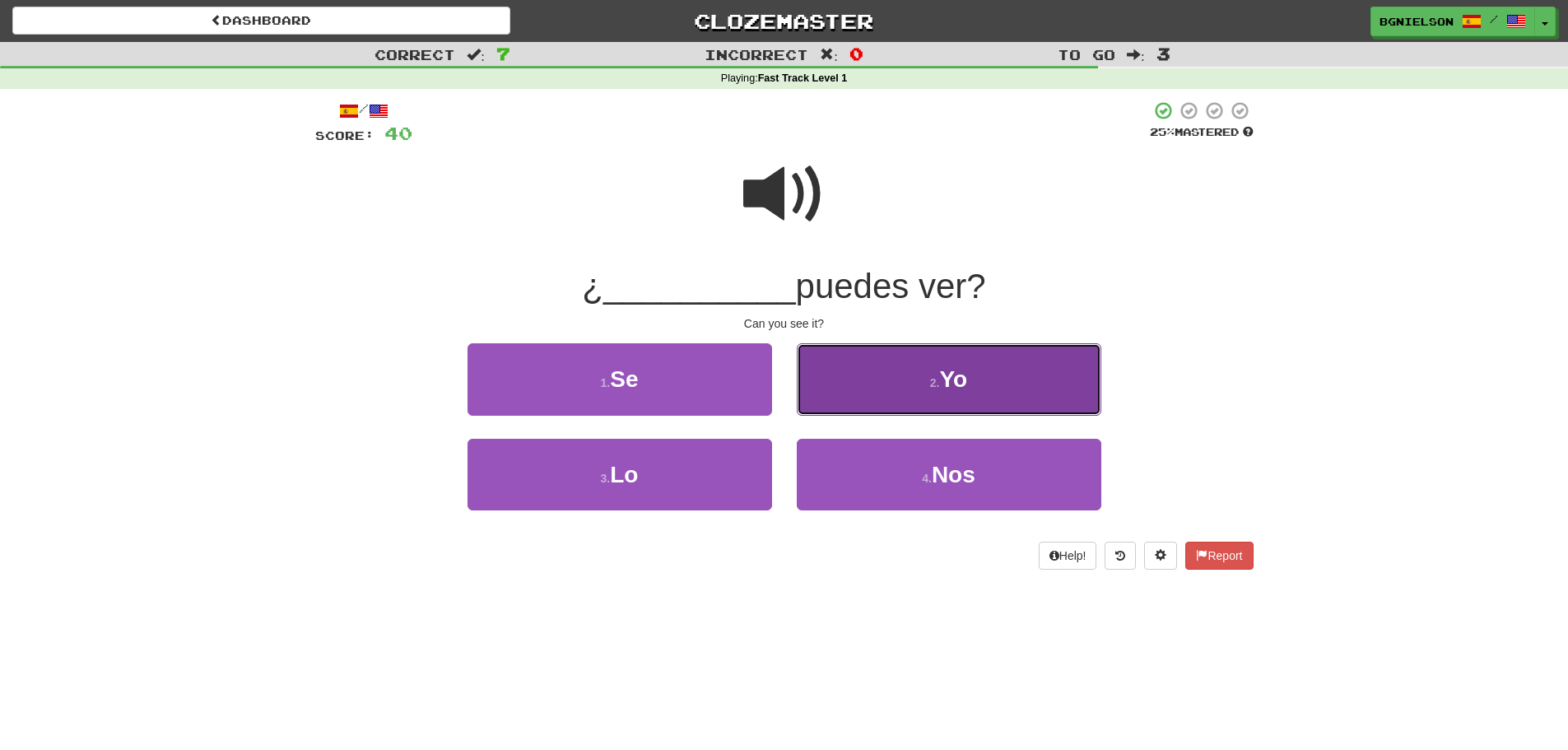
click at [931, 381] on small "2 ." at bounding box center [935, 383] width 10 height 13
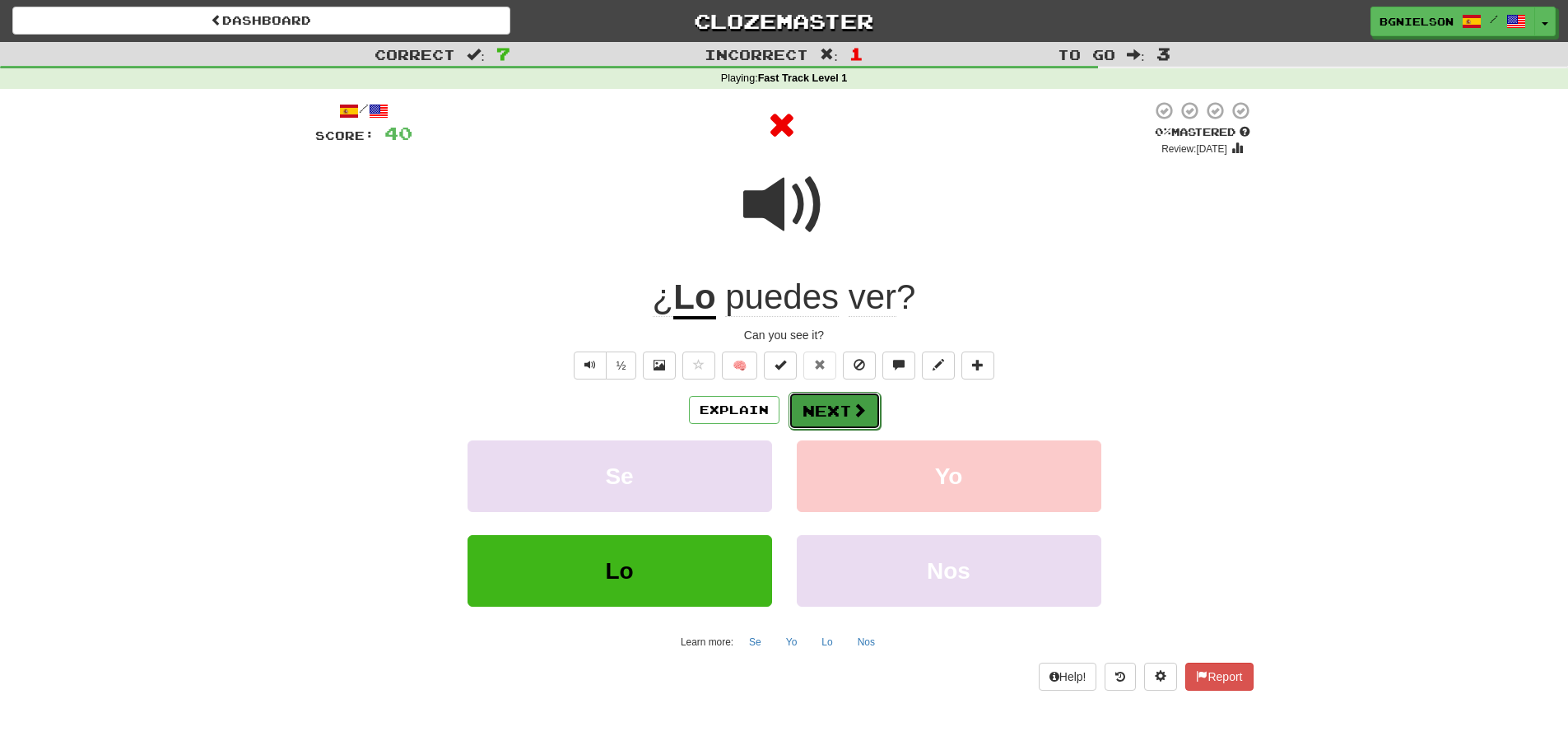
click at [819, 413] on button "Next" at bounding box center [835, 411] width 92 height 38
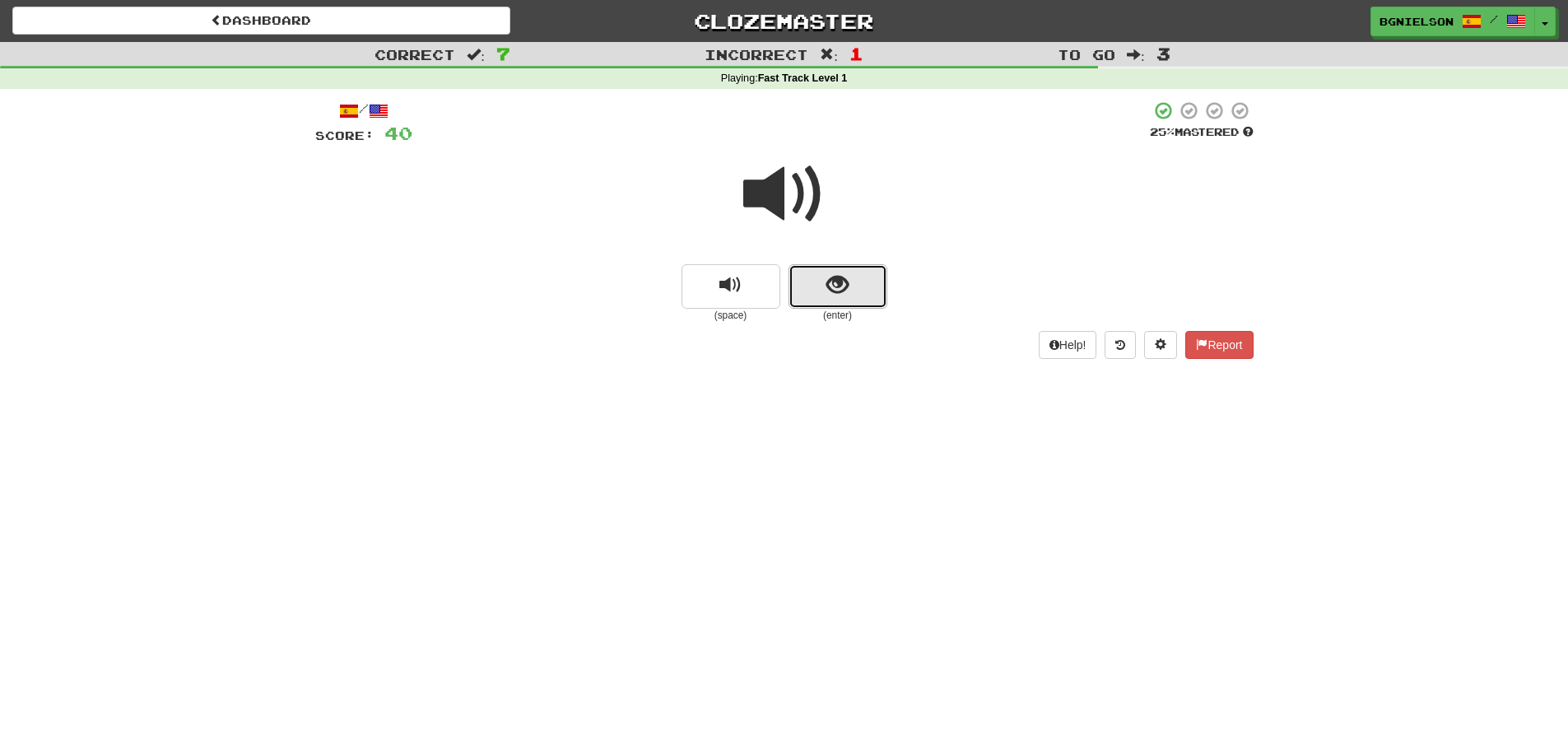
click at [840, 287] on span "show sentence" at bounding box center [838, 286] width 23 height 23
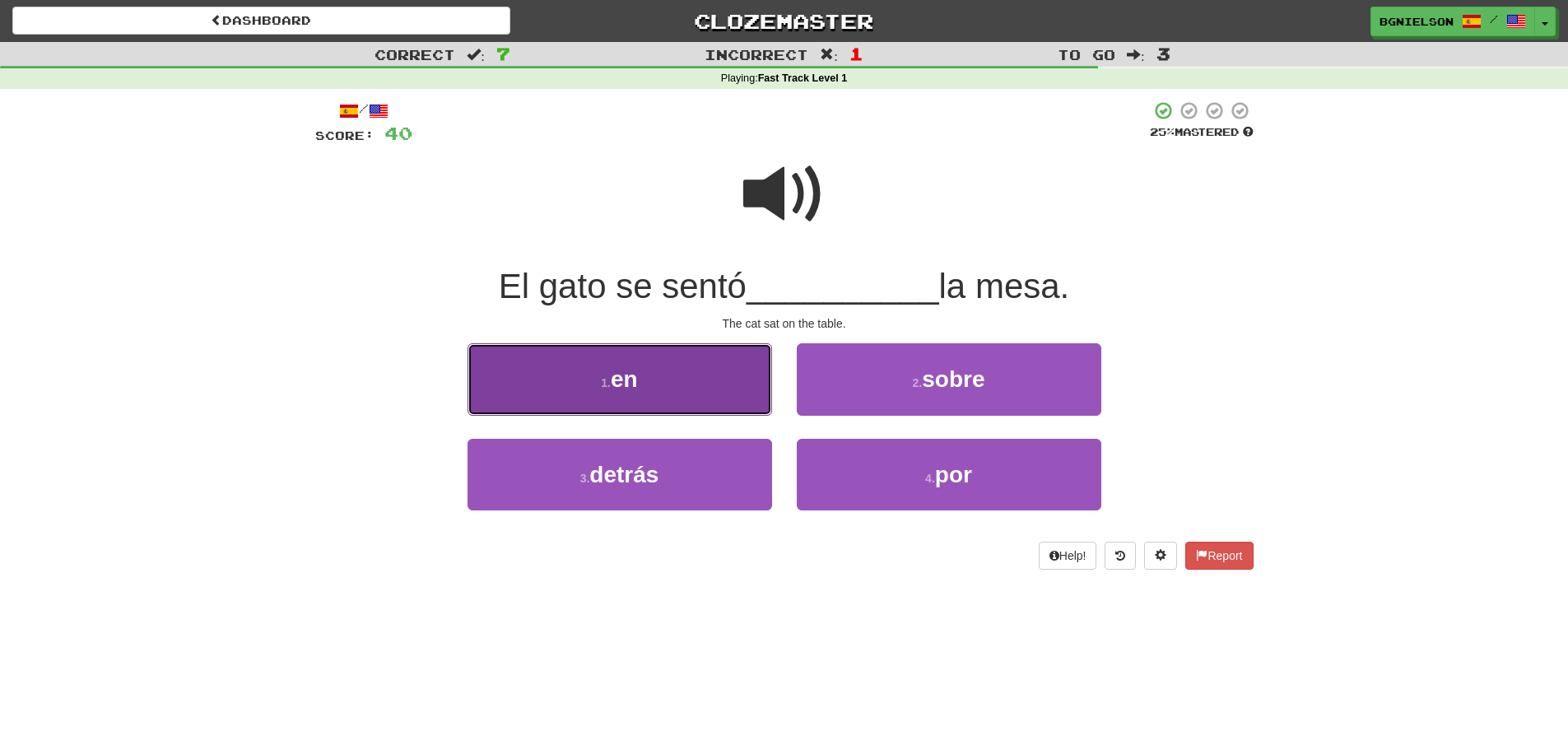
click at [570, 363] on button "1 . en" at bounding box center [619, 379] width 305 height 71
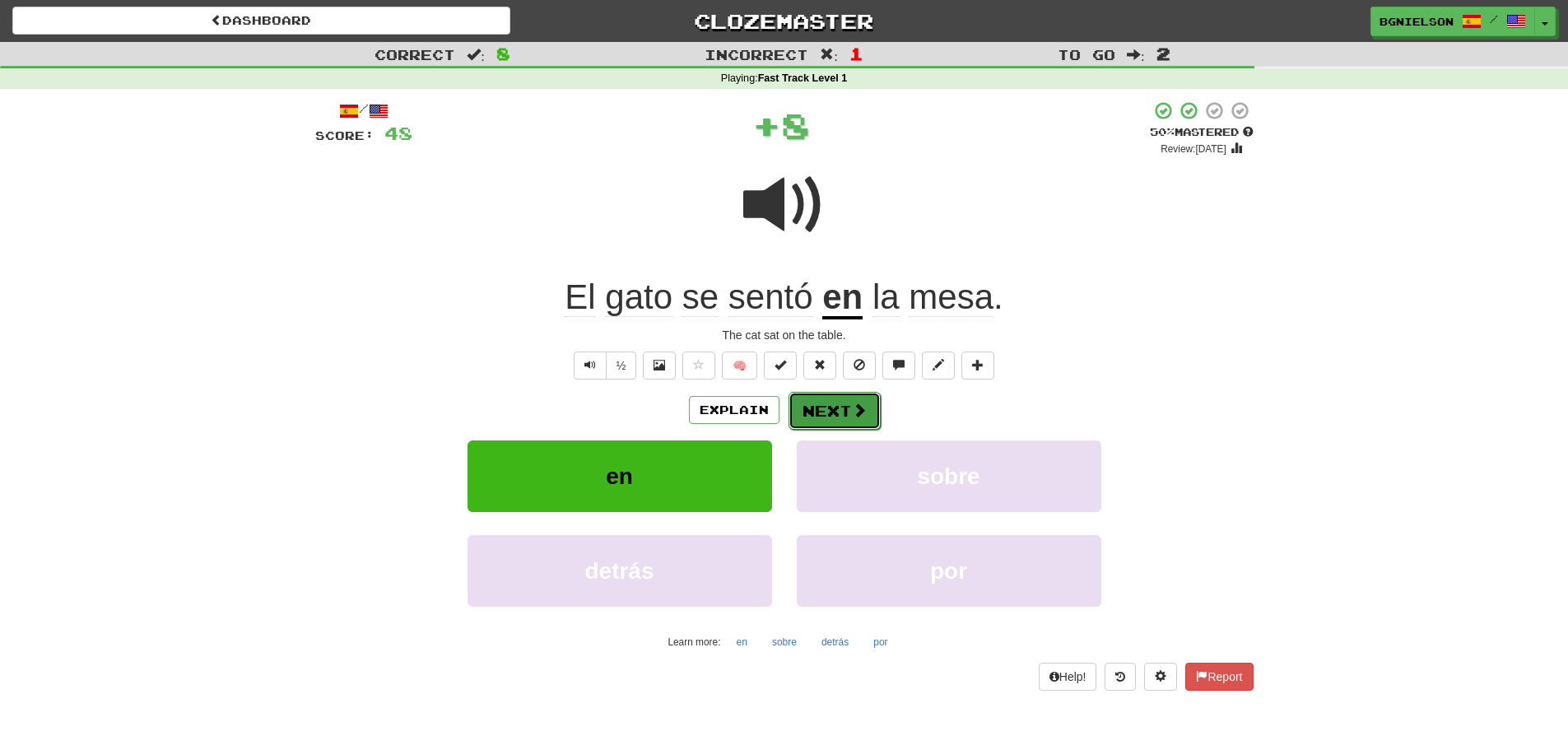
click at [836, 406] on button "Next" at bounding box center [835, 411] width 92 height 38
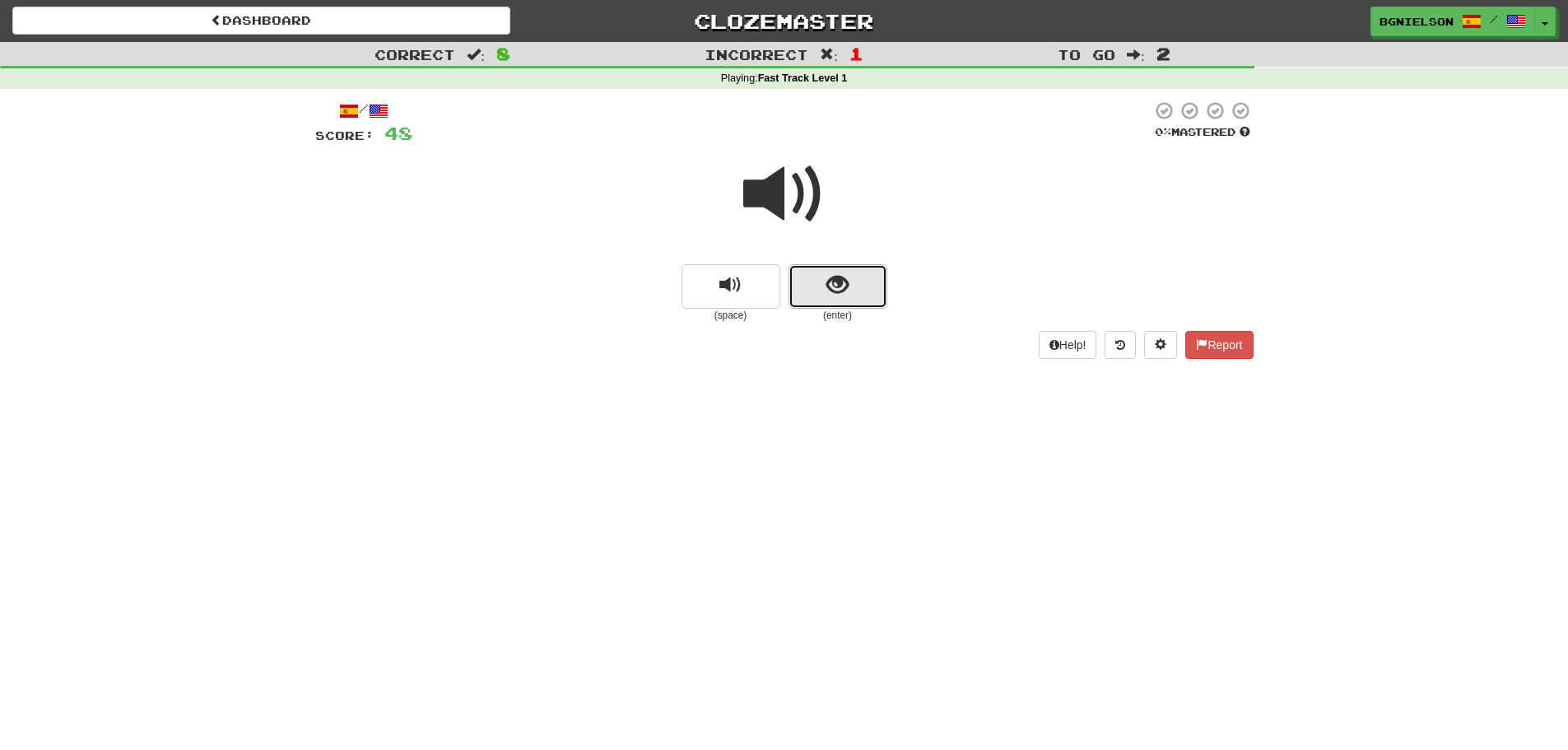
click at [808, 304] on button "show sentence" at bounding box center [838, 286] width 99 height 44
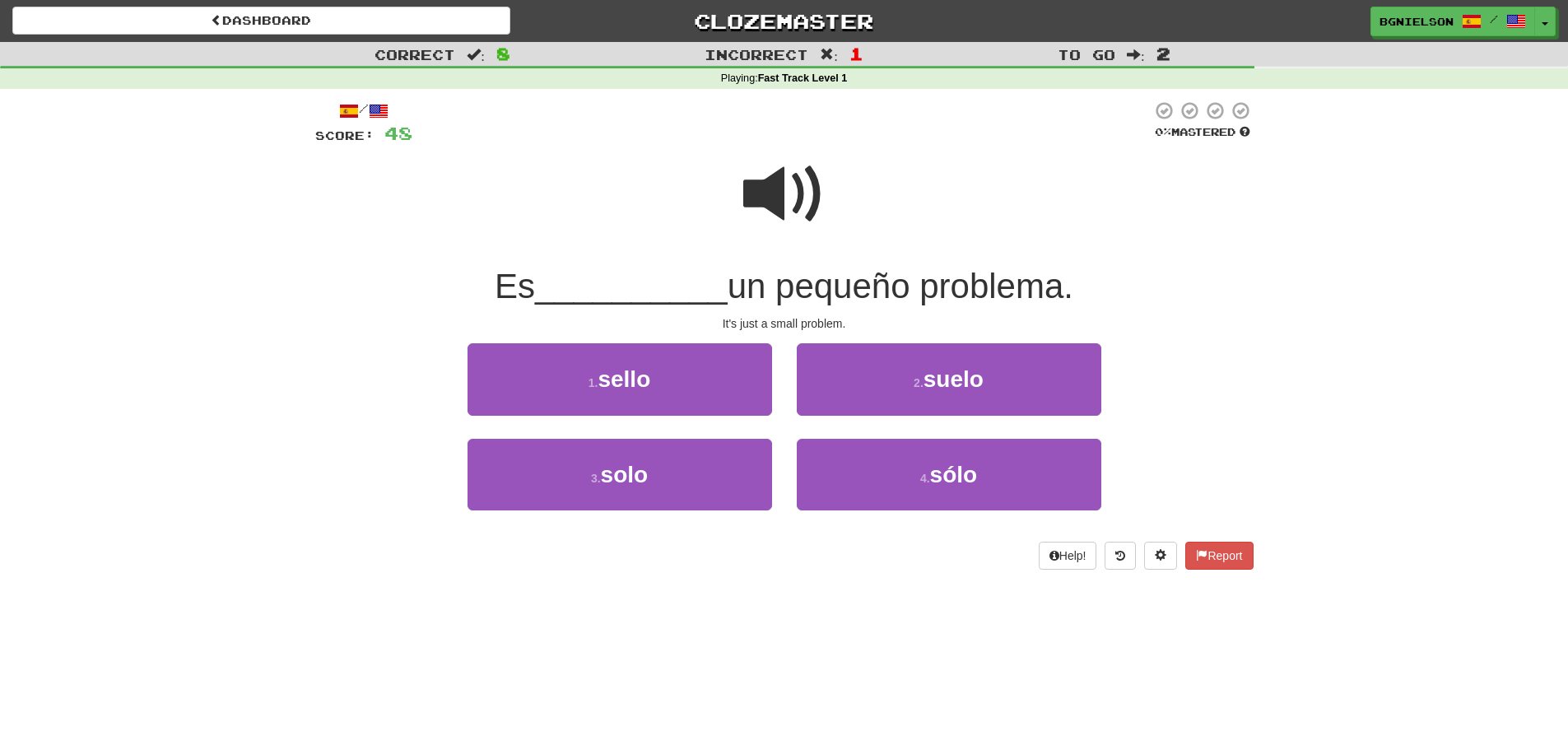
click at [745, 191] on span at bounding box center [785, 195] width 83 height 83
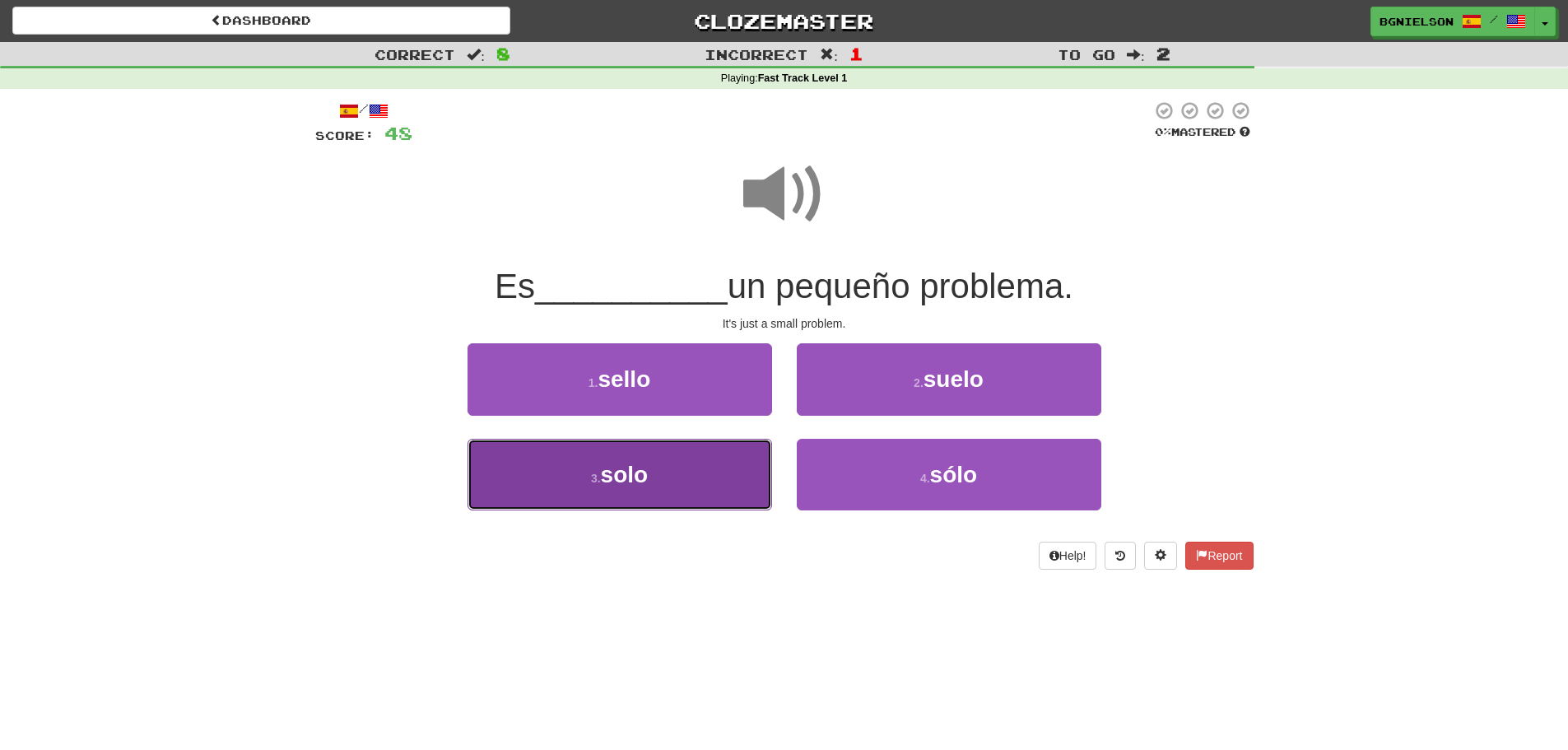
click at [745, 463] on button "3 . solo" at bounding box center [619, 475] width 305 height 71
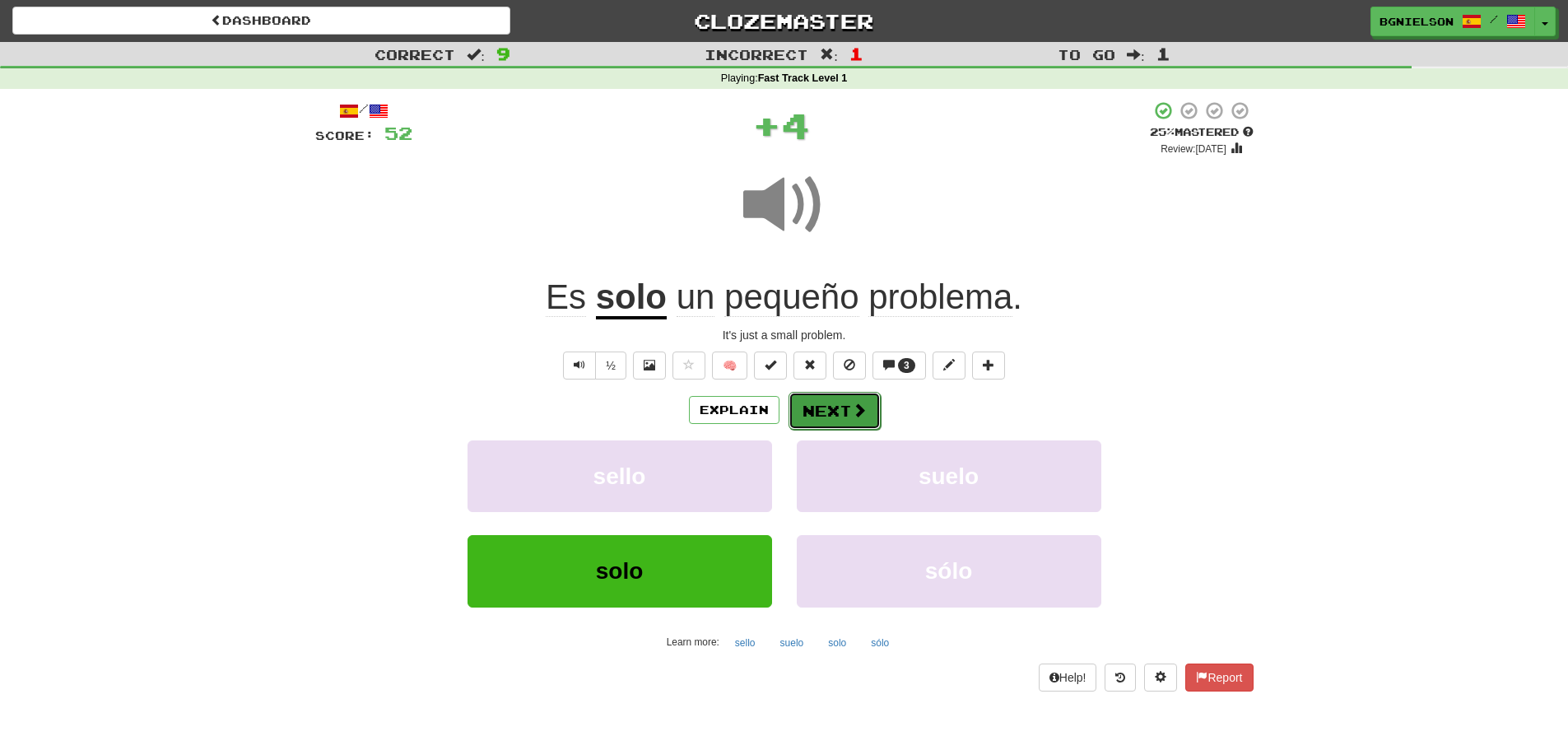
click at [826, 405] on button "Next" at bounding box center [835, 411] width 92 height 38
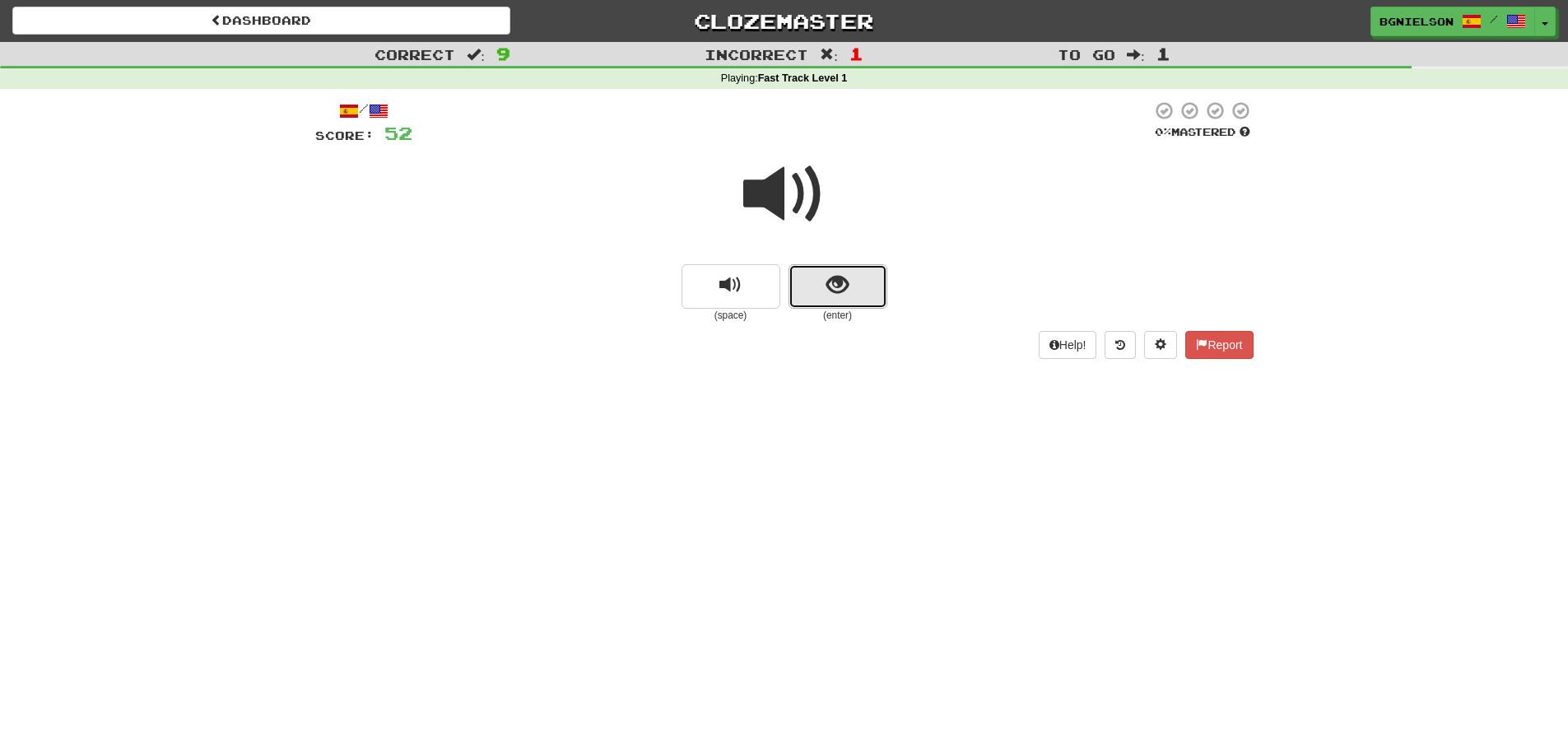
click at [829, 289] on span "show sentence" at bounding box center [838, 286] width 23 height 23
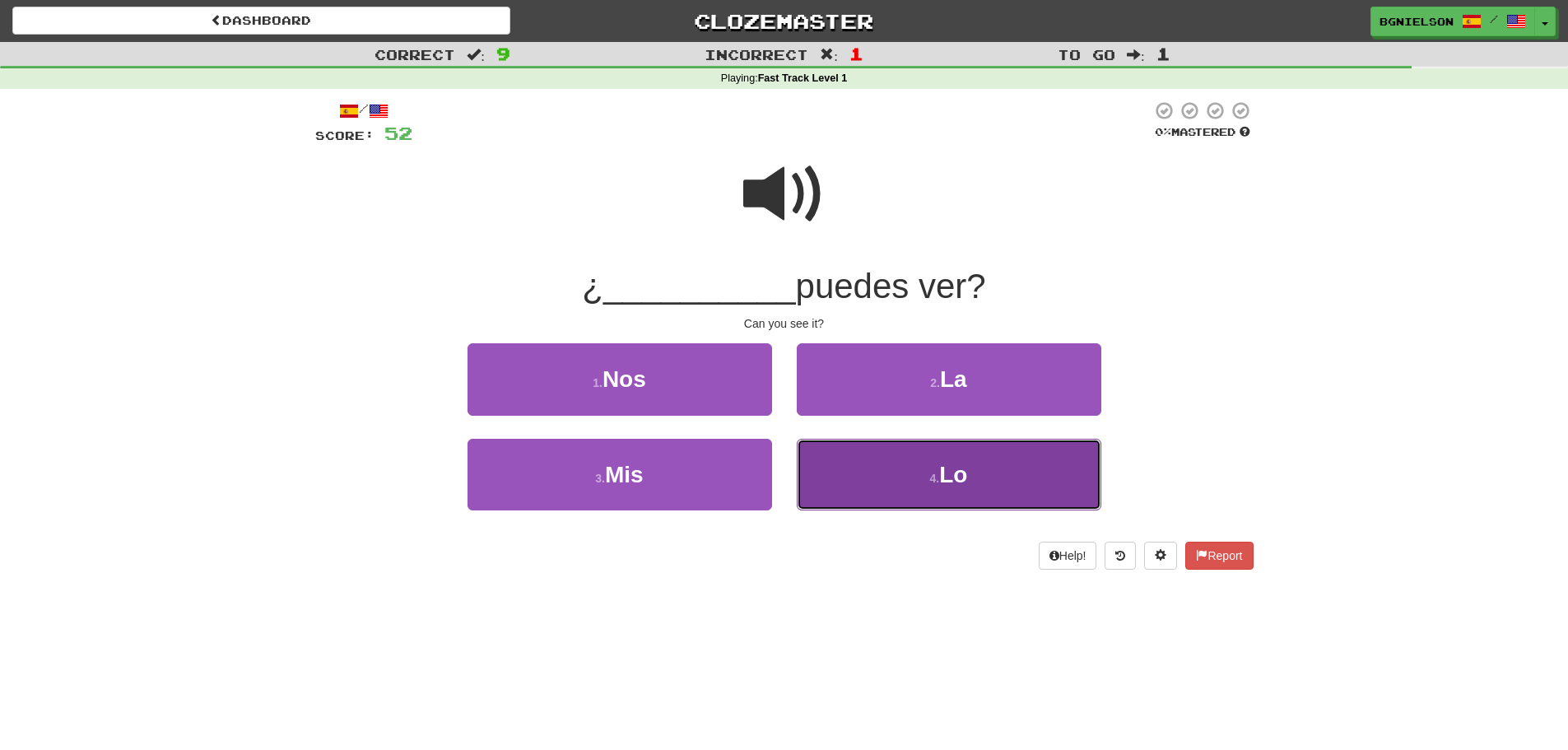
click at [895, 469] on button "4 . Lo" at bounding box center [949, 475] width 305 height 71
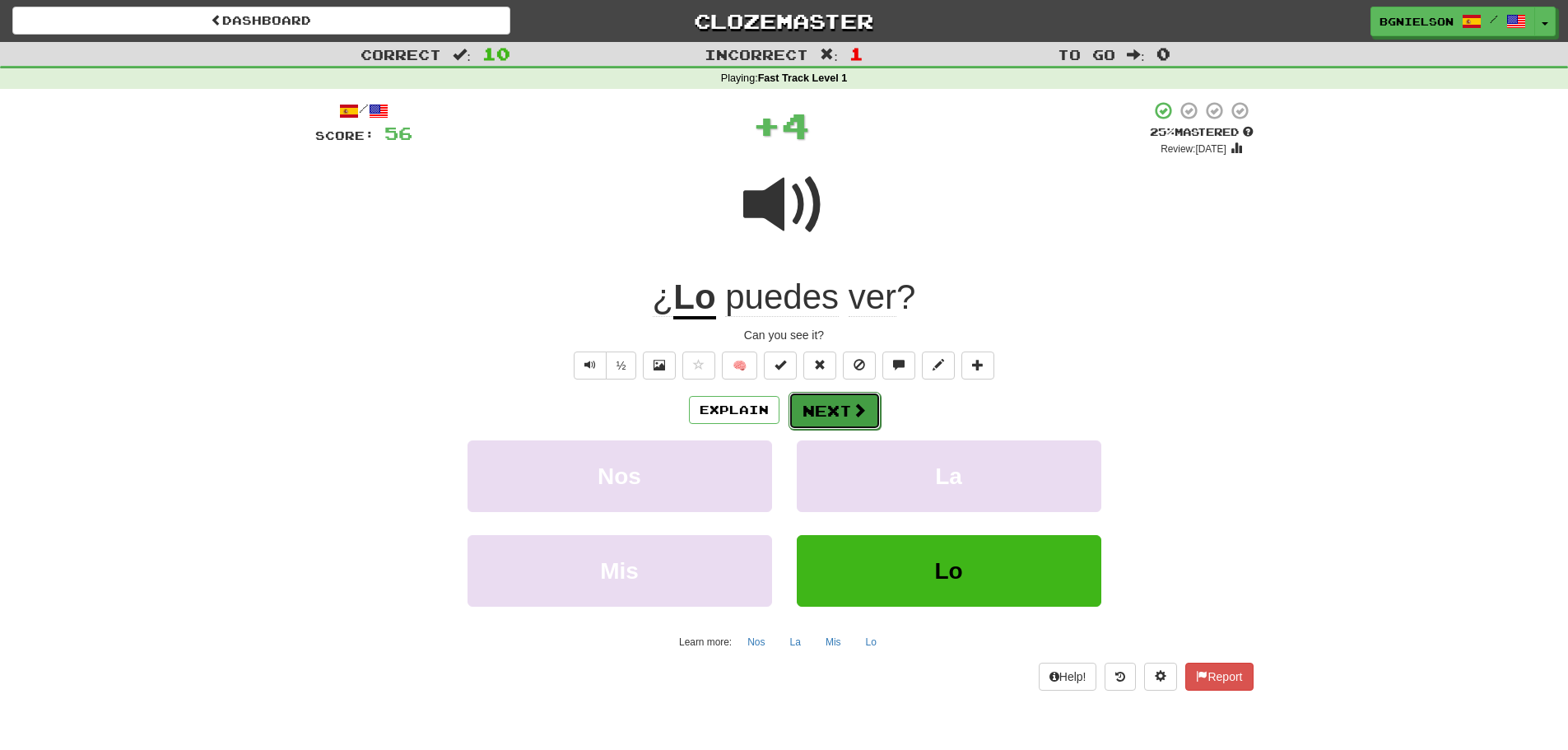
click at [830, 409] on button "Next" at bounding box center [835, 411] width 92 height 38
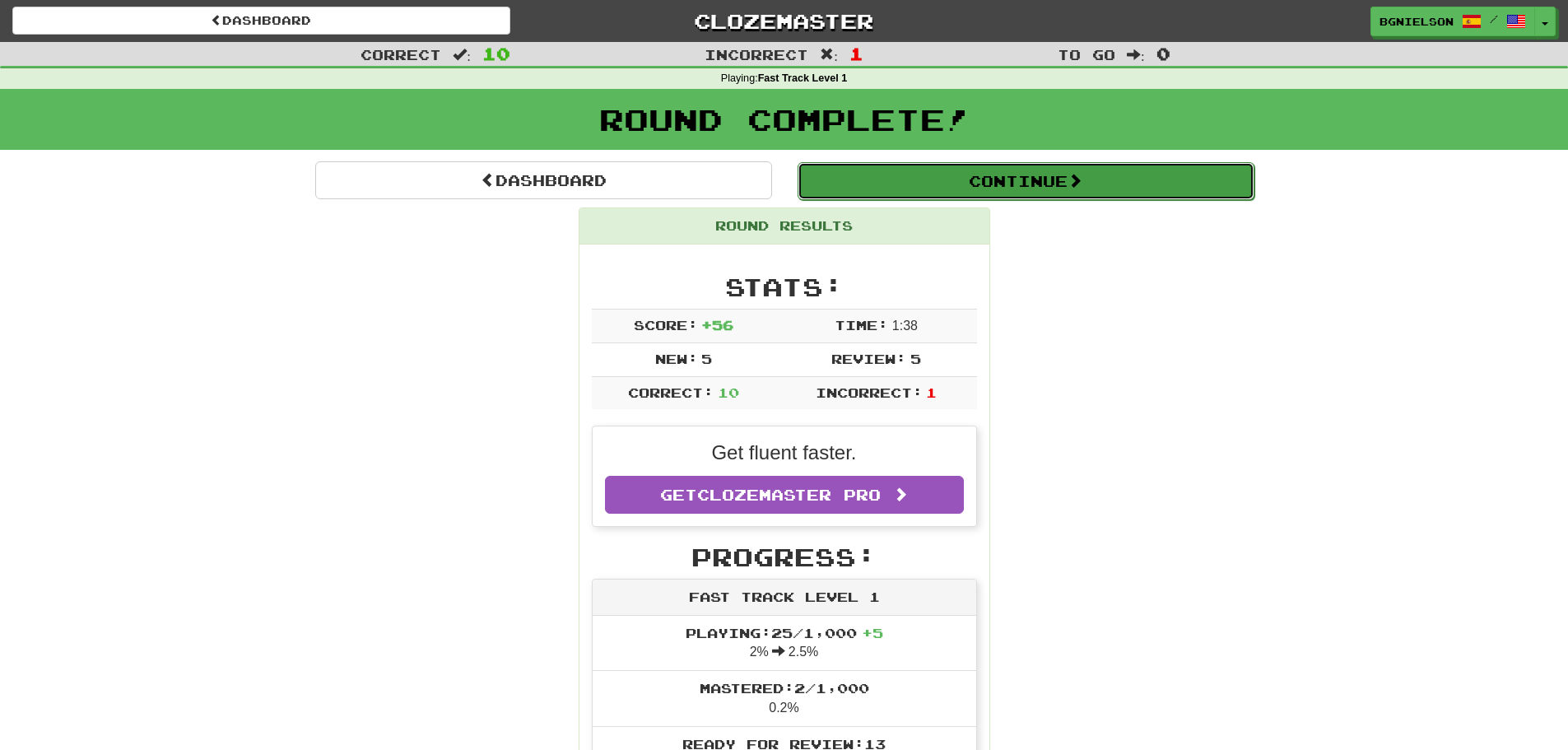
click at [1053, 173] on button "Continue" at bounding box center [1027, 181] width 457 height 38
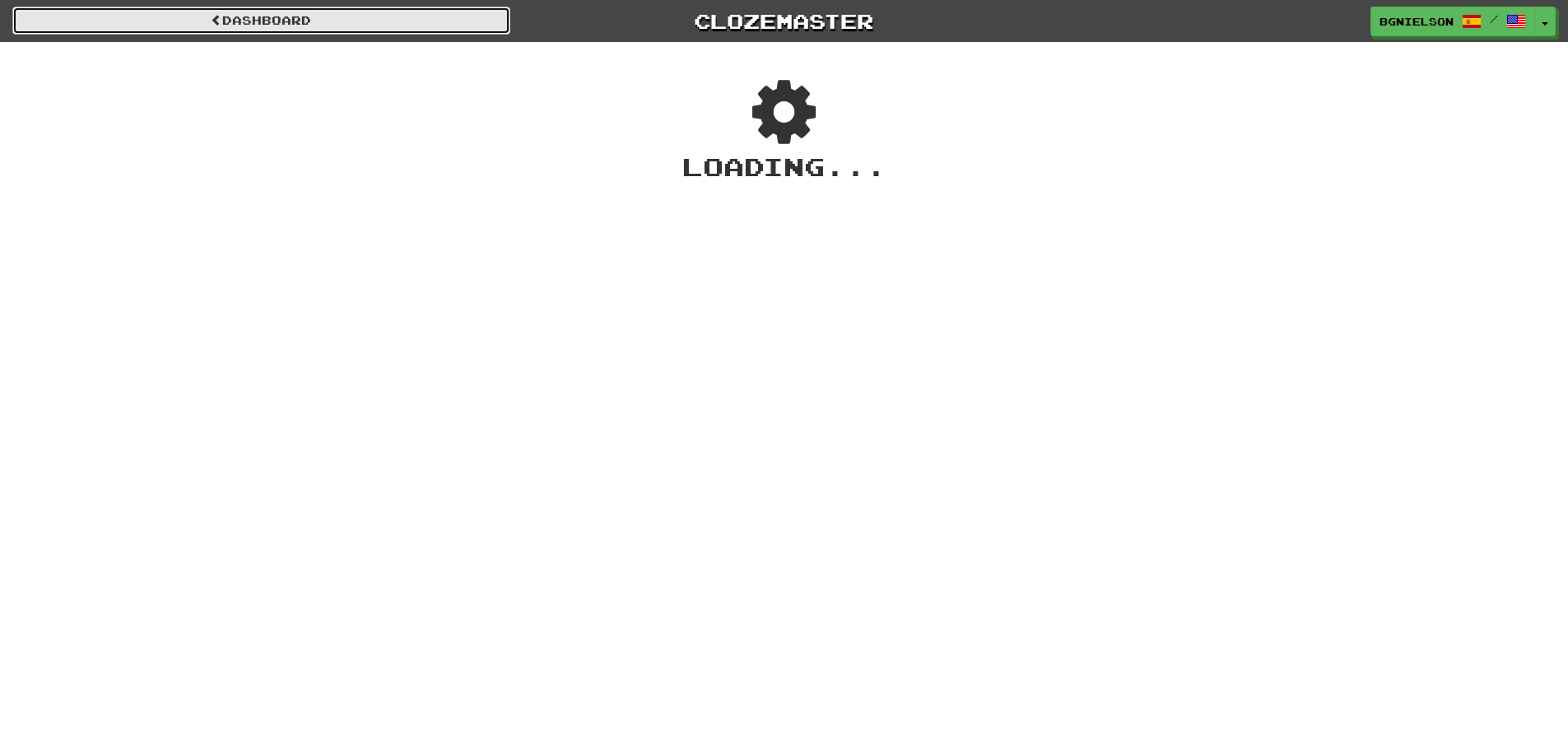
click at [229, 30] on link "Dashboard" at bounding box center [261, 21] width 498 height 28
